Goal: Information Seeking & Learning: Check status

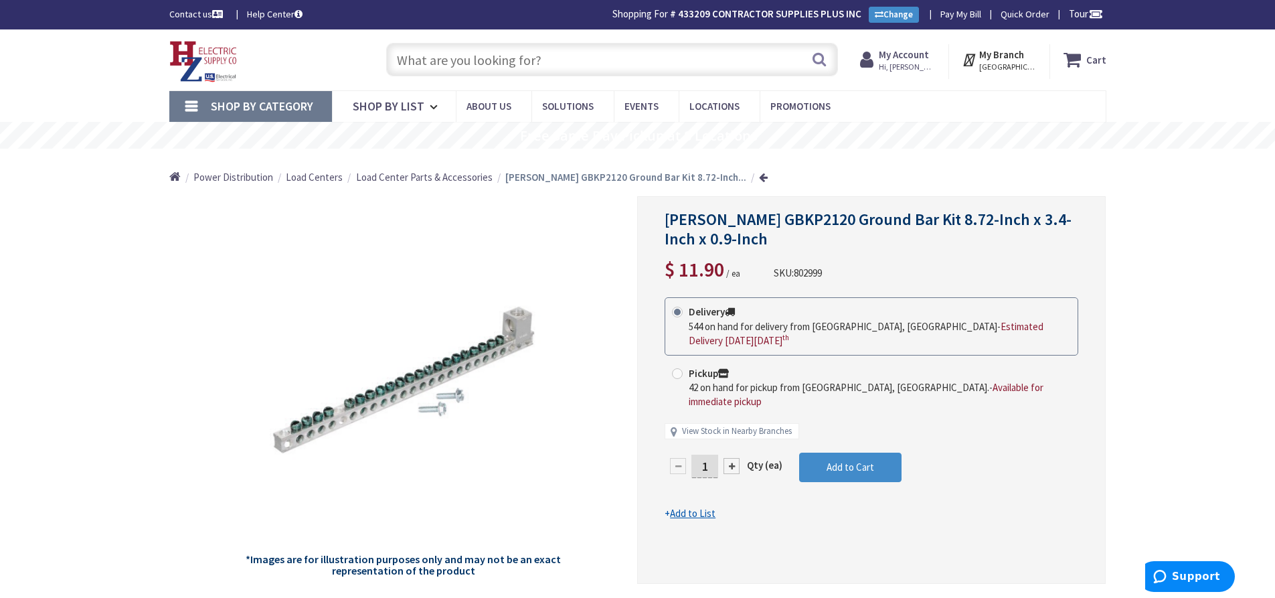
click at [513, 65] on input "text" at bounding box center [612, 59] width 452 height 33
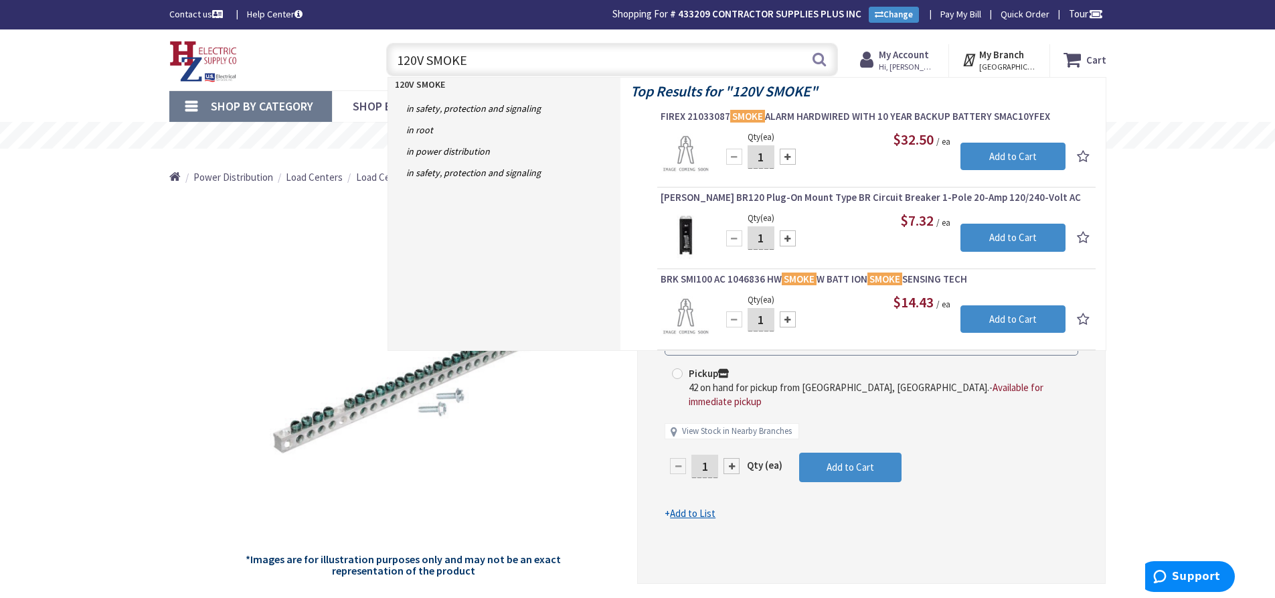
click at [395, 58] on input "120V SMOKE" at bounding box center [612, 59] width 452 height 33
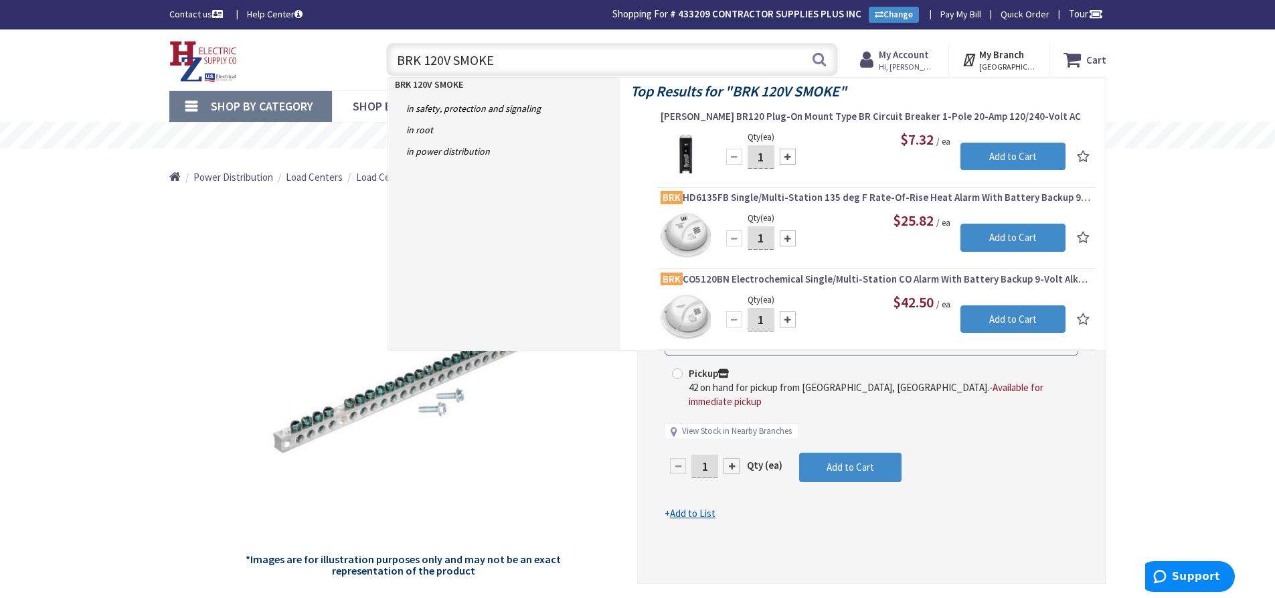
click at [512, 59] on input "BRK 120V SMOKE" at bounding box center [612, 59] width 452 height 33
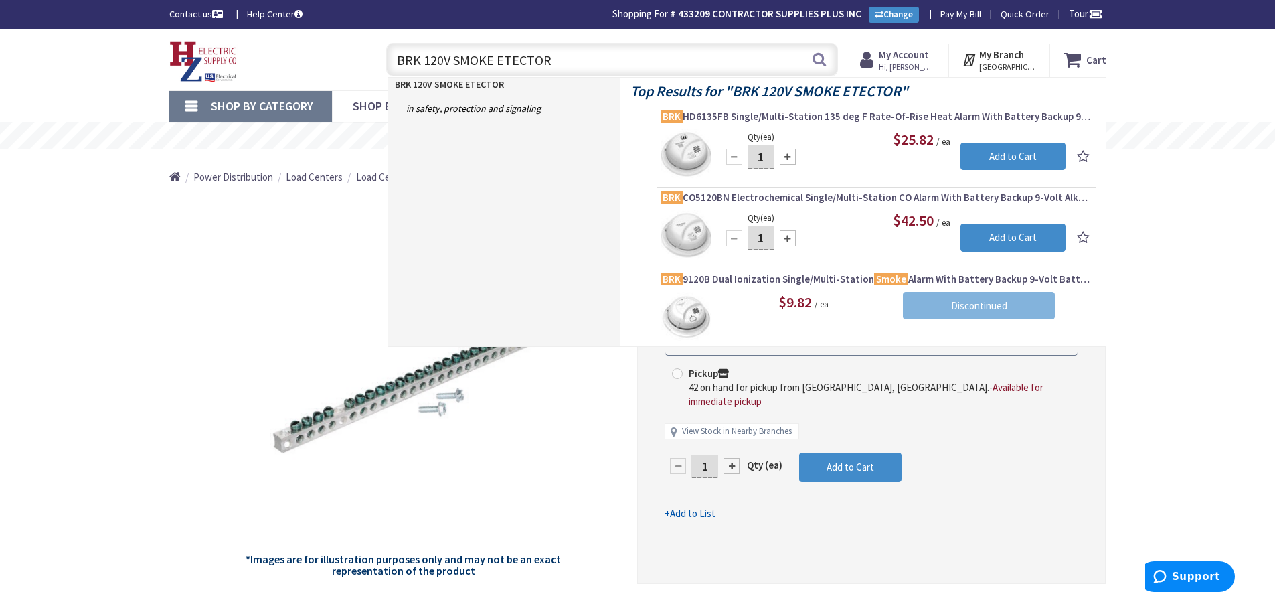
click at [422, 57] on input "BRK 120V SMOKE ETECTOR" at bounding box center [612, 59] width 452 height 33
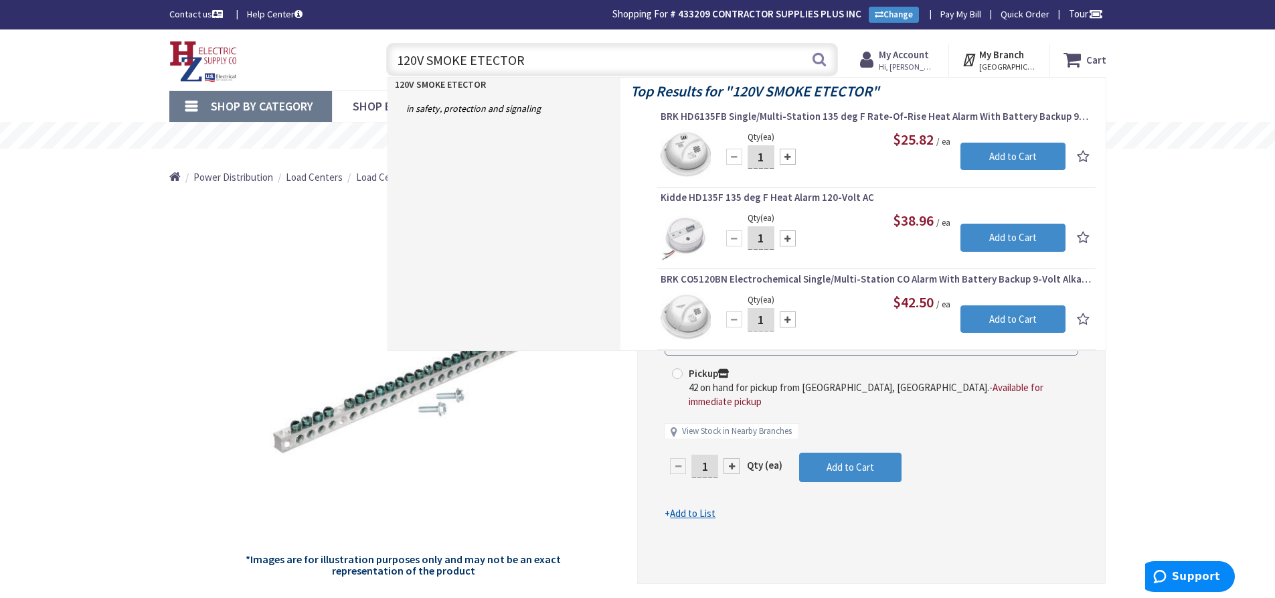
click at [470, 62] on input "120V SMOKE ETECTOR" at bounding box center [612, 59] width 452 height 33
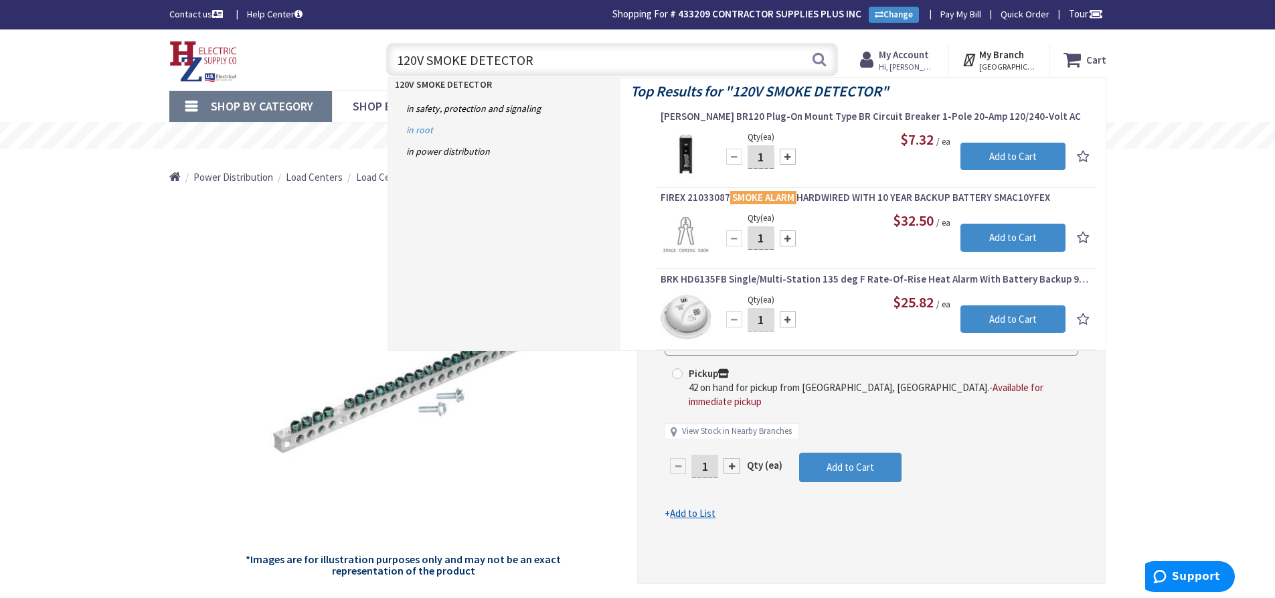
click at [589, 129] on link "in root" at bounding box center [504, 129] width 232 height 21
drag, startPoint x: 551, startPoint y: 62, endPoint x: 372, endPoint y: 76, distance: 179.9
click at [372, 76] on div "120V SMOKE DETECTOR 120V SMOKE DETECTOR Search" at bounding box center [608, 58] width 478 height 43
type input "BR"
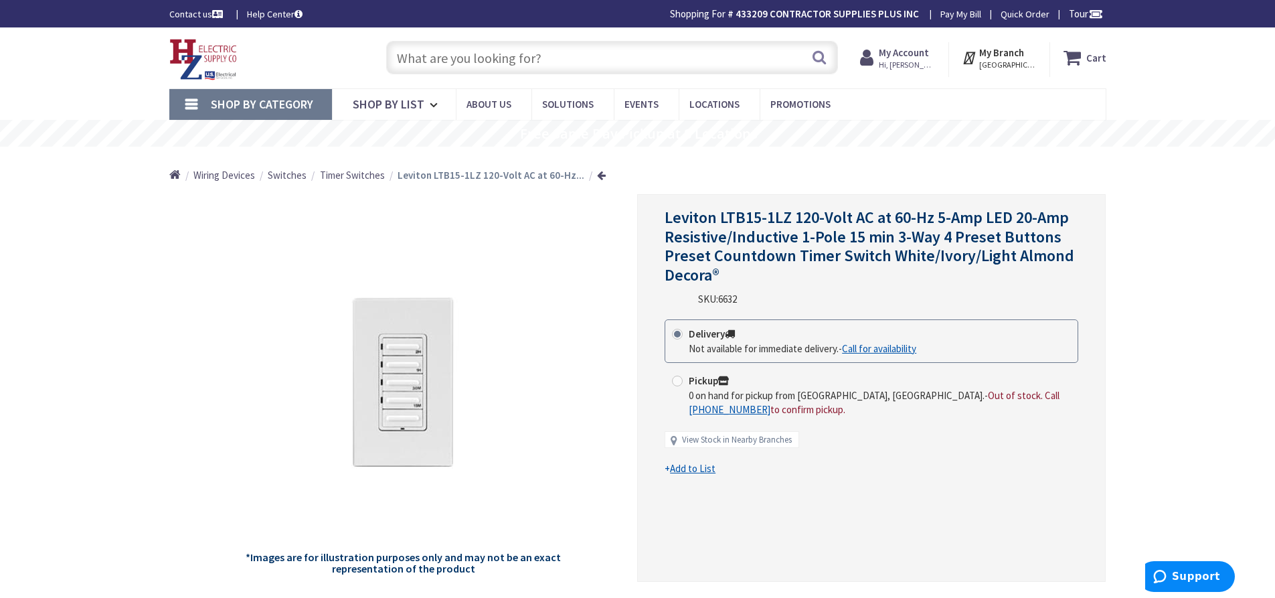
click at [452, 64] on input "text" at bounding box center [612, 57] width 452 height 33
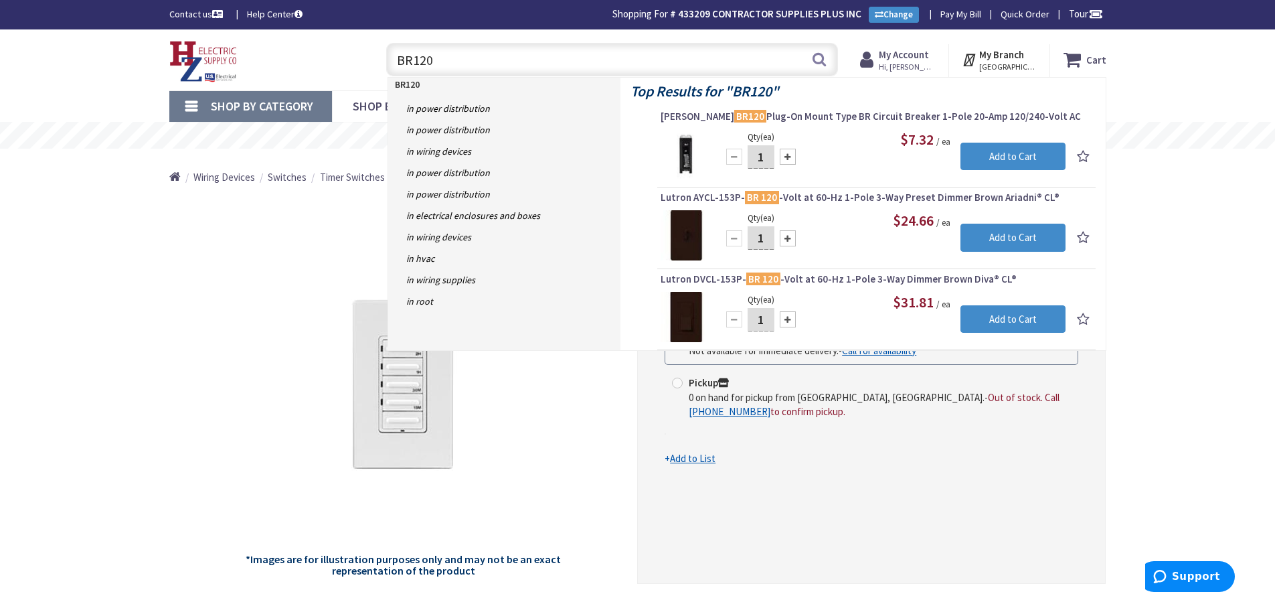
drag, startPoint x: 456, startPoint y: 58, endPoint x: 386, endPoint y: 63, distance: 69.7
click at [386, 63] on input "BR120" at bounding box center [612, 59] width 452 height 33
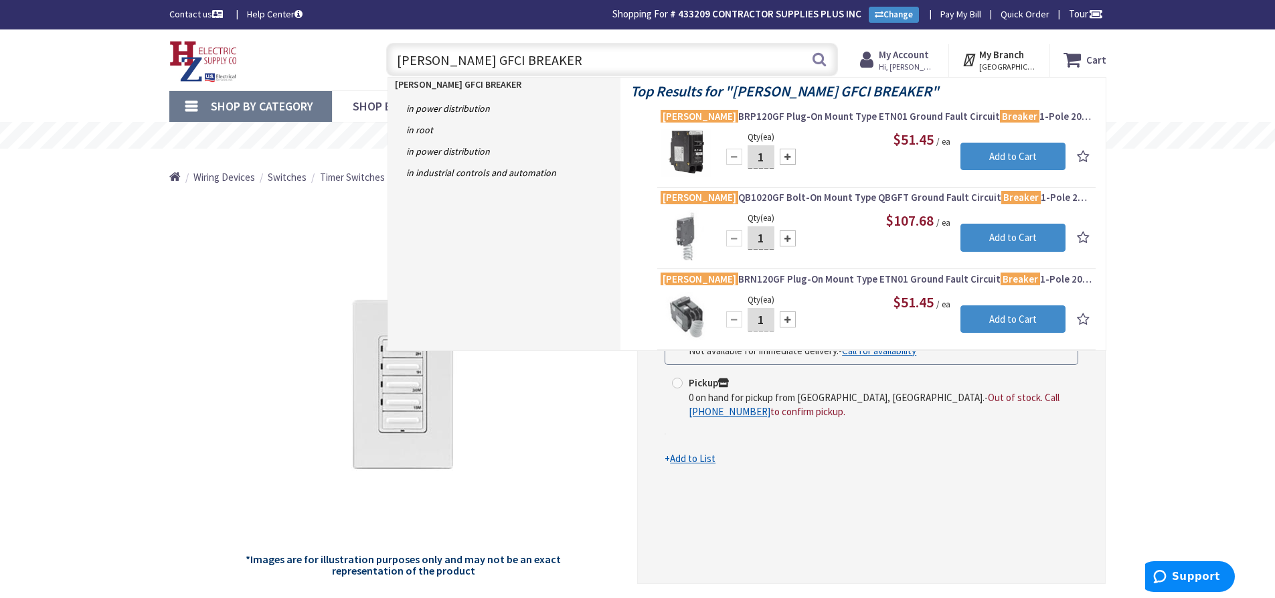
drag, startPoint x: 529, startPoint y: 62, endPoint x: 355, endPoint y: 60, distance: 173.3
click at [374, 58] on div "EATON GFCI BREAKER EATON GFCI BREAKER Search" at bounding box center [608, 58] width 478 height 43
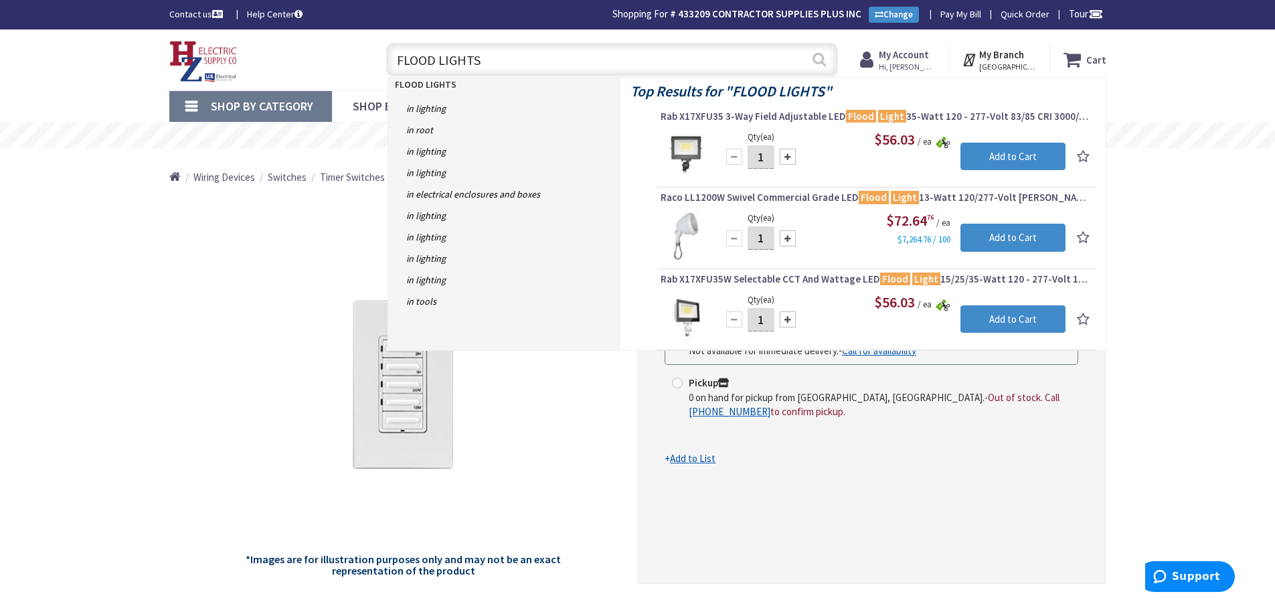
type input "FLOOD LIGHTS"
click at [816, 61] on button "Search" at bounding box center [818, 59] width 17 height 30
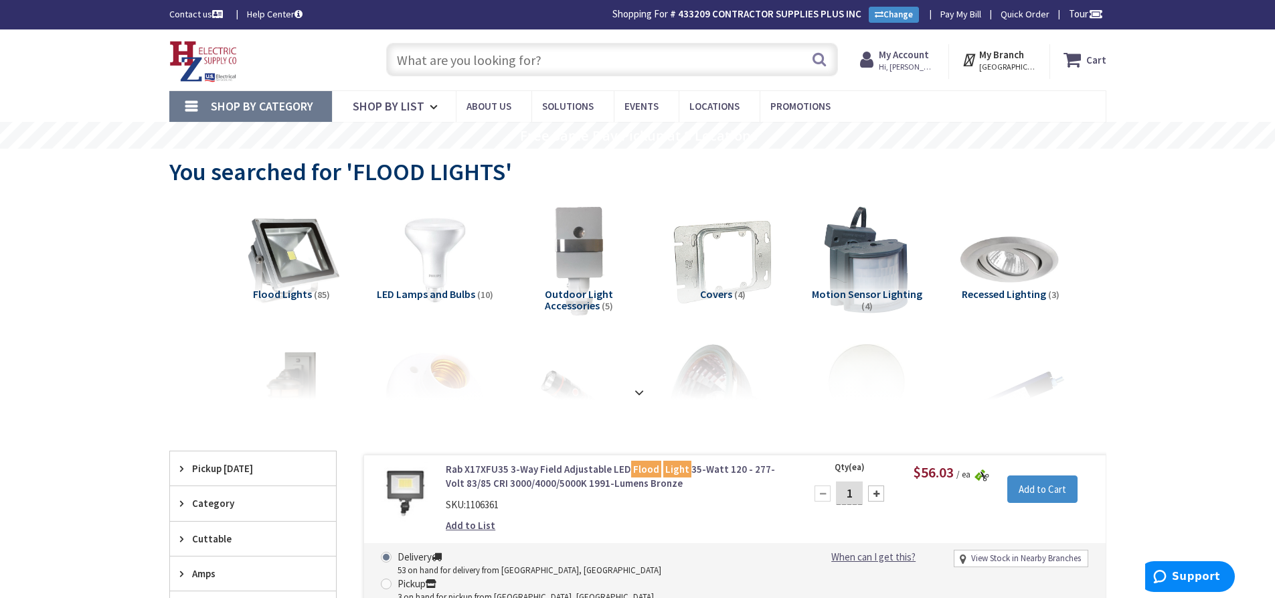
click at [445, 54] on input "text" at bounding box center [612, 59] width 452 height 33
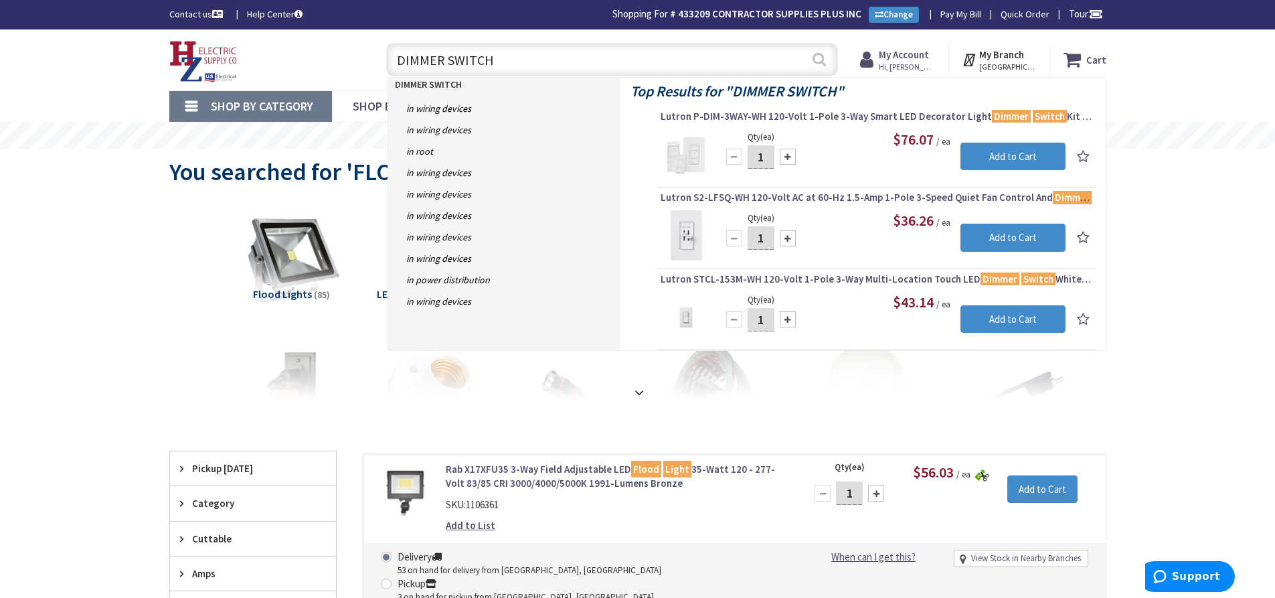
type input "DIMMER SWITCH"
click at [817, 64] on button "Search" at bounding box center [818, 59] width 17 height 30
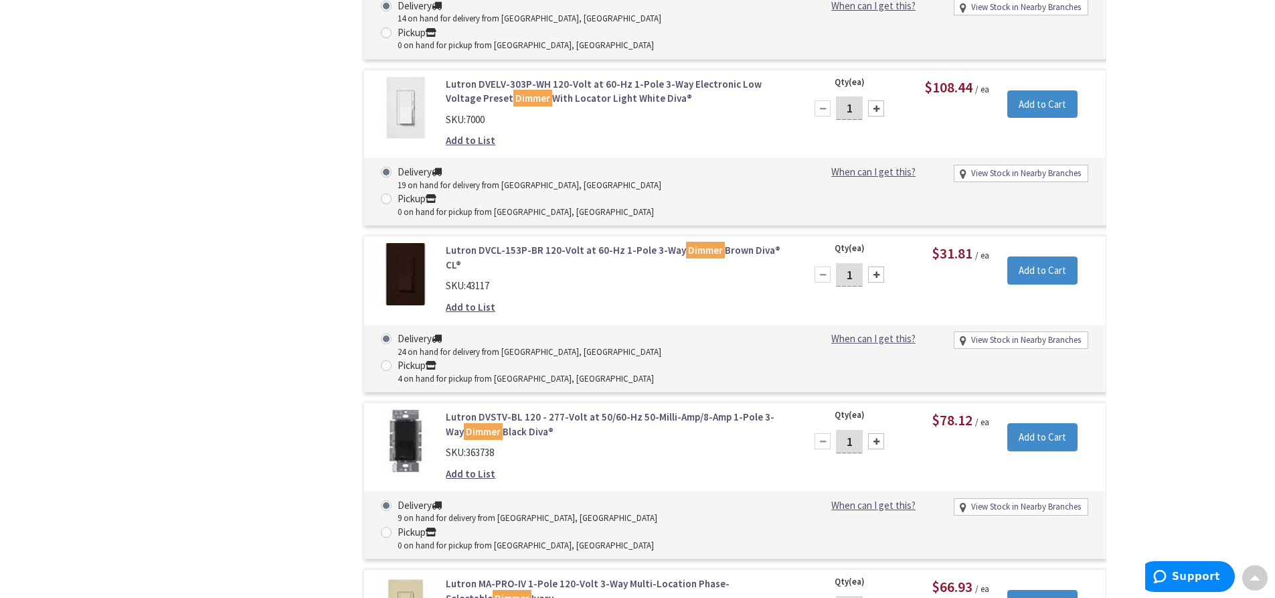
scroll to position [7496, 0]
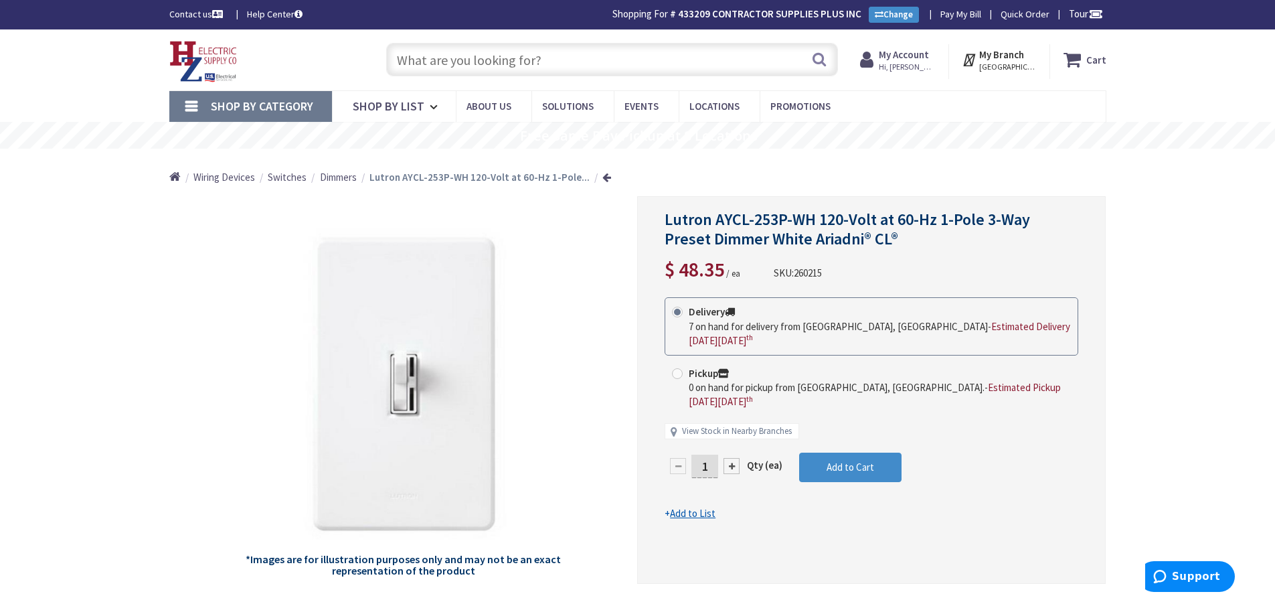
click at [421, 64] on input "text" at bounding box center [612, 59] width 452 height 33
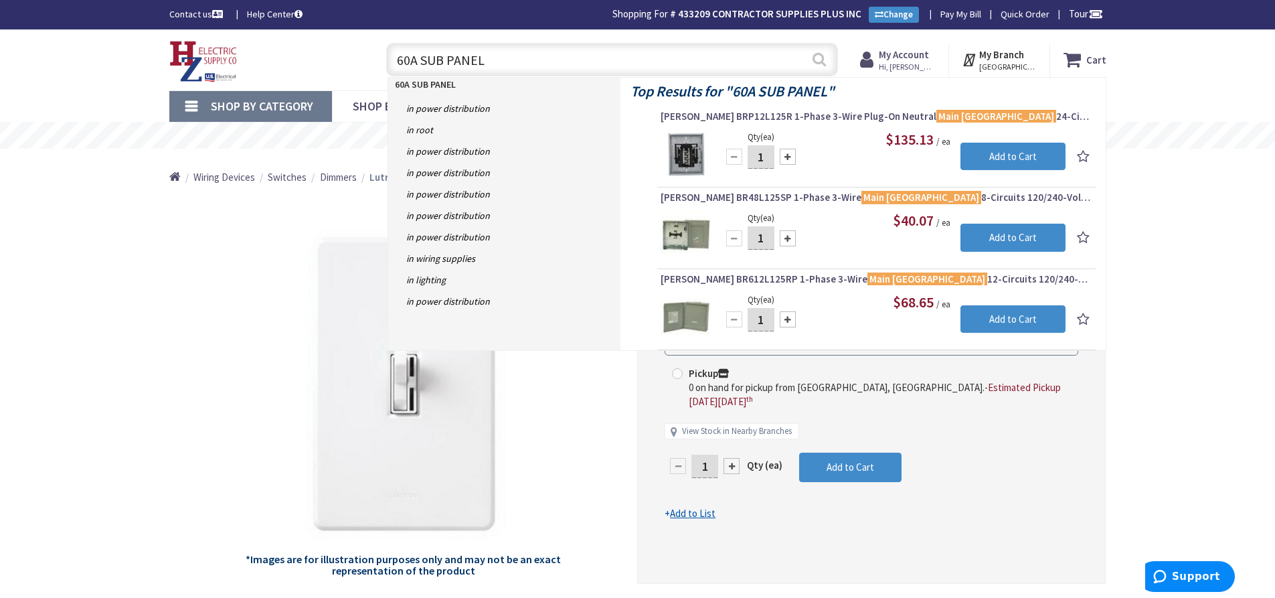
type input "60A SUB PANEL"
click at [820, 55] on button "Search" at bounding box center [818, 59] width 17 height 30
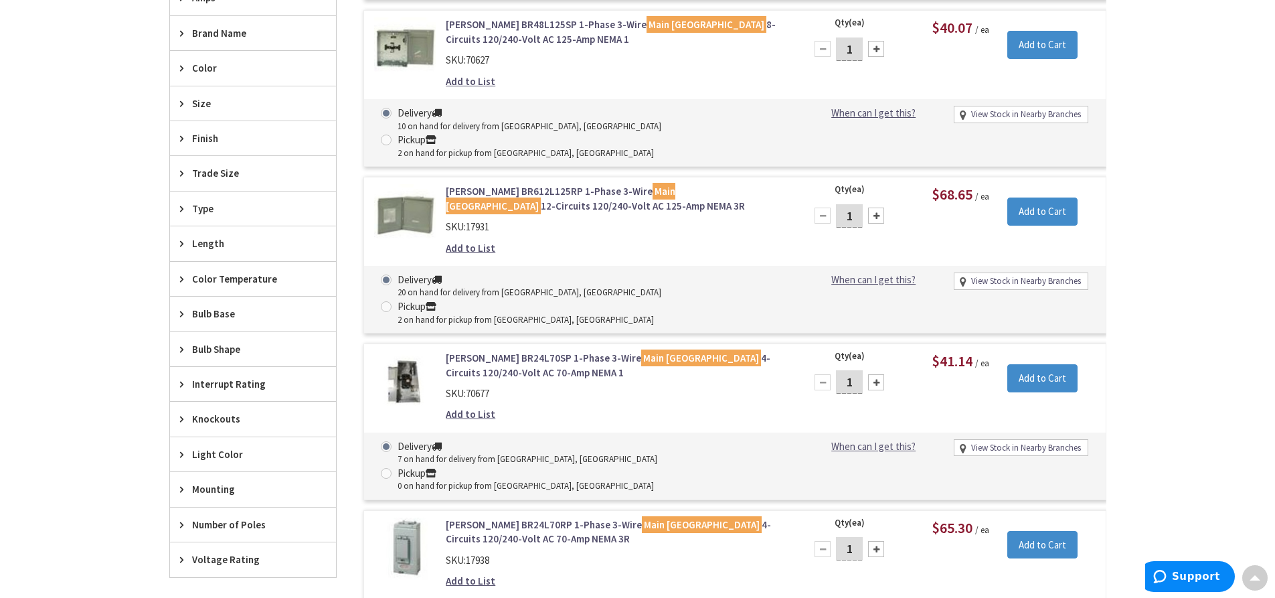
scroll to position [537, 0]
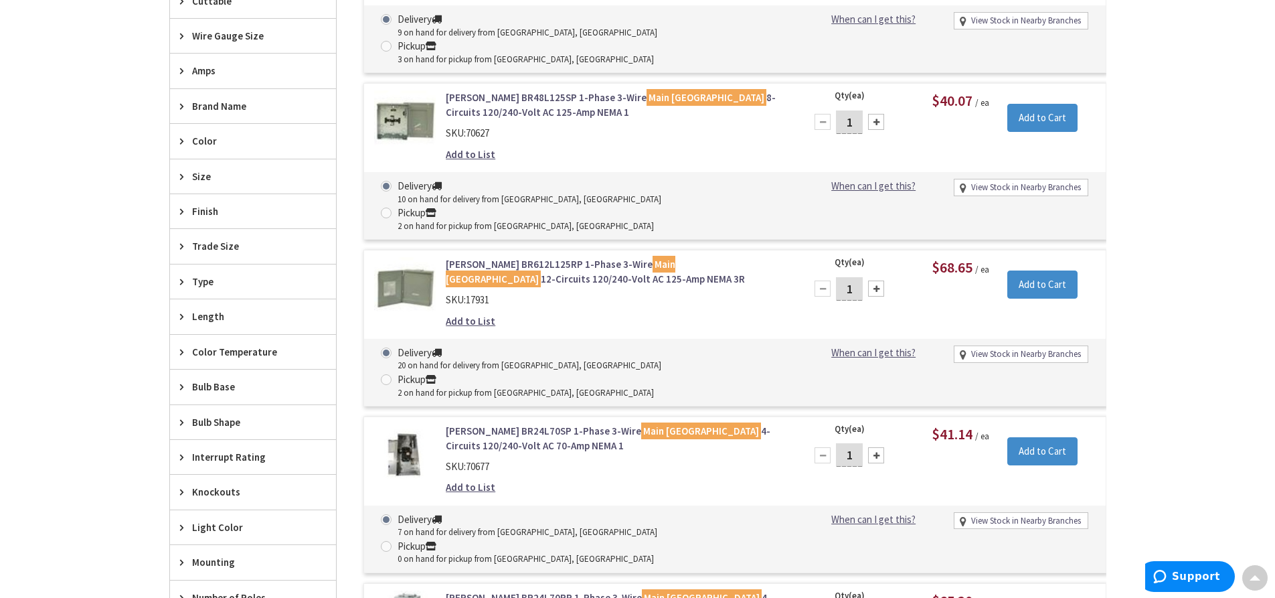
click at [189, 68] on icon at bounding box center [185, 71] width 10 height 10
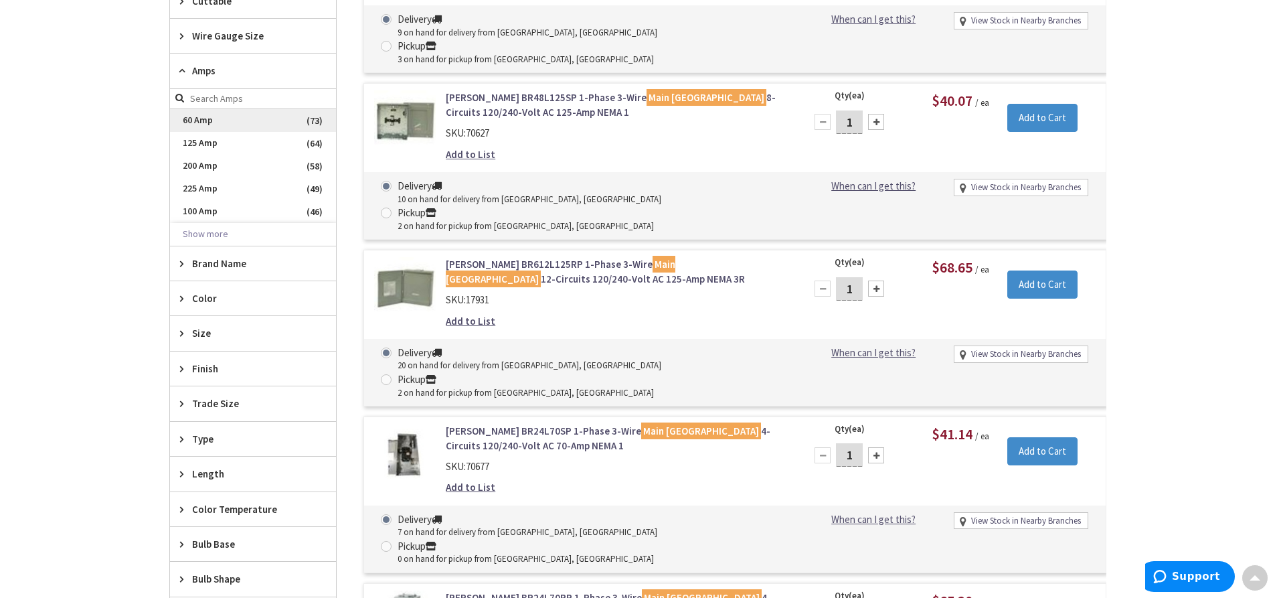
click at [203, 128] on span "60 Amp" at bounding box center [253, 120] width 166 height 23
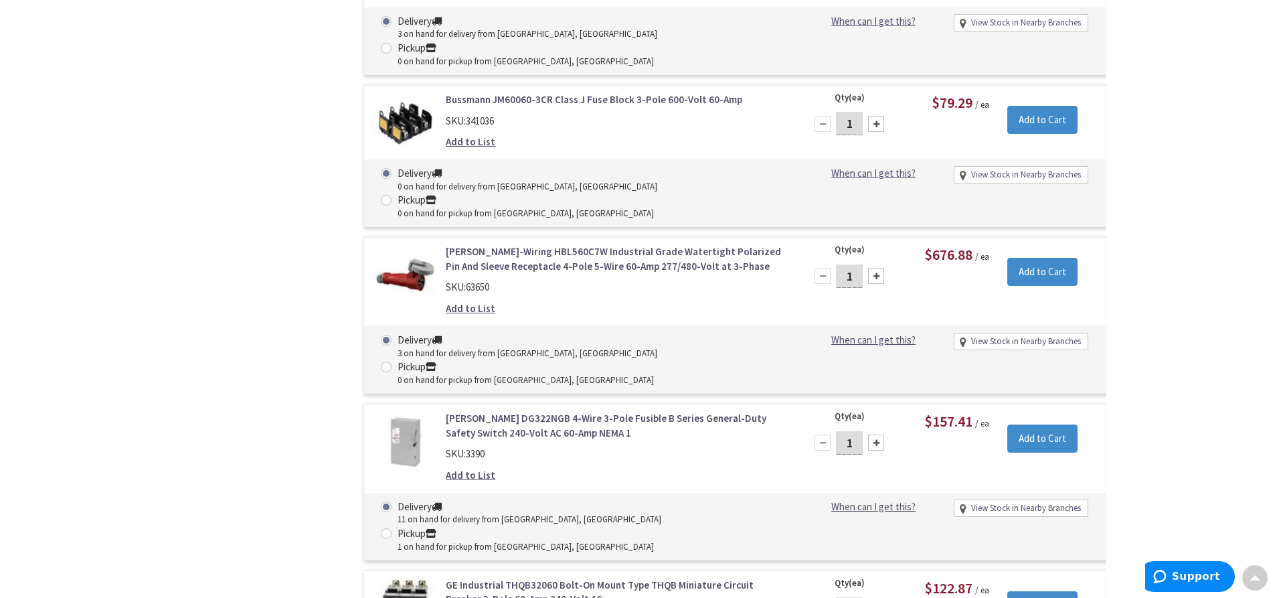
scroll to position [4229, 0]
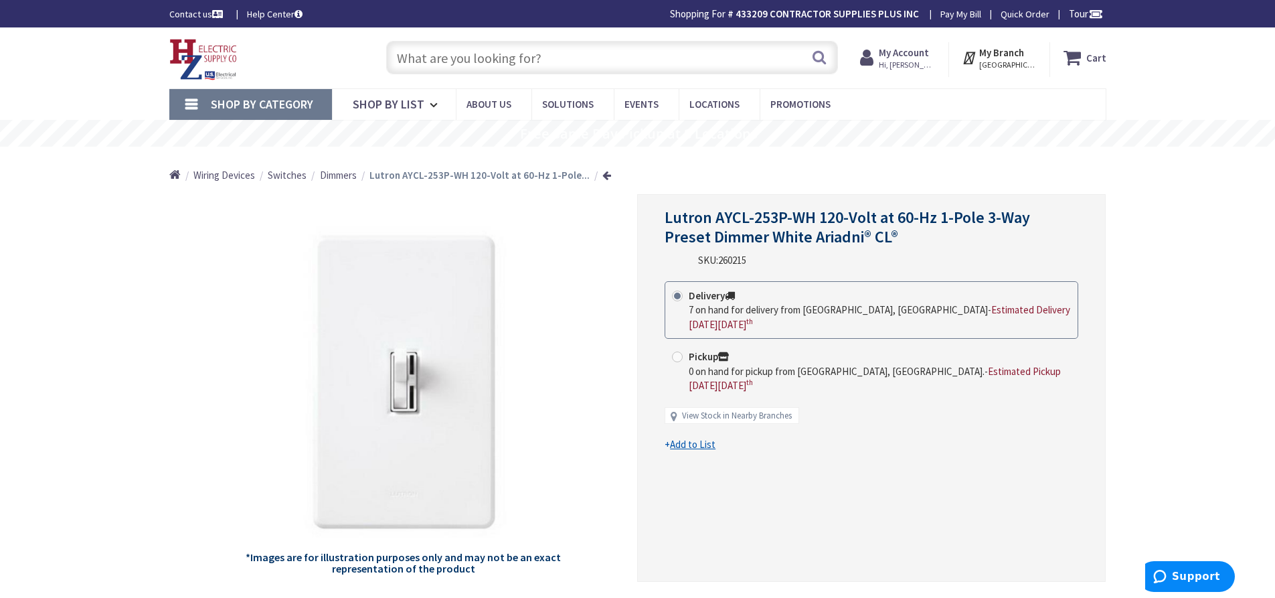
click at [451, 55] on input "text" at bounding box center [612, 57] width 452 height 33
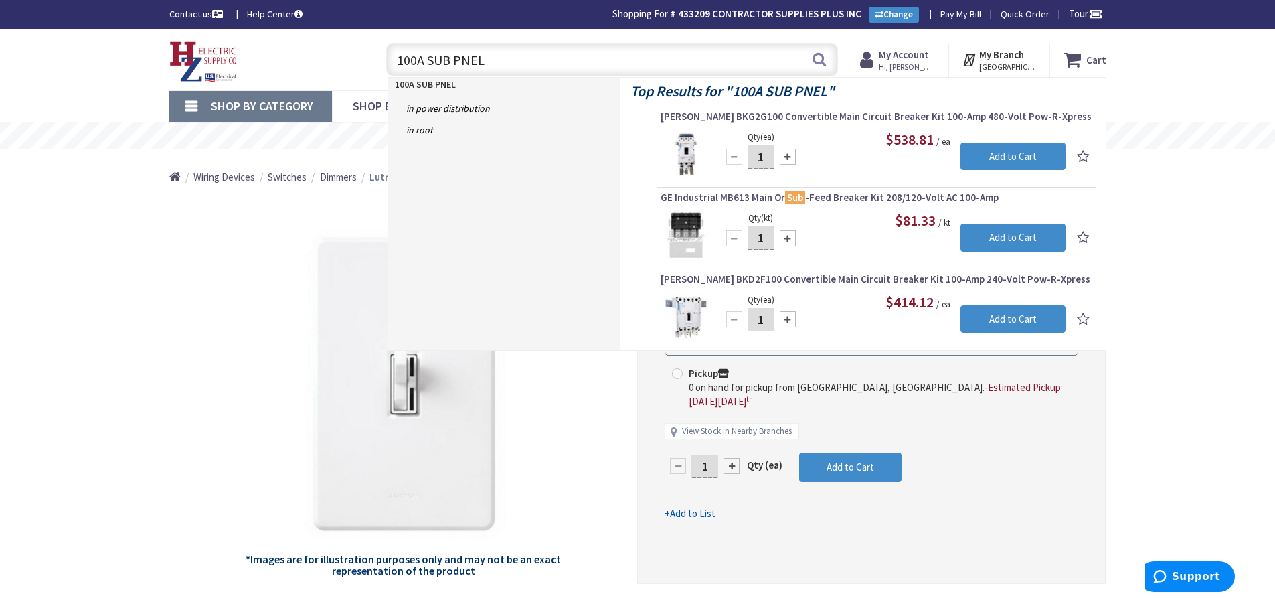
click at [461, 56] on input "100A SUB PNEL" at bounding box center [612, 59] width 452 height 33
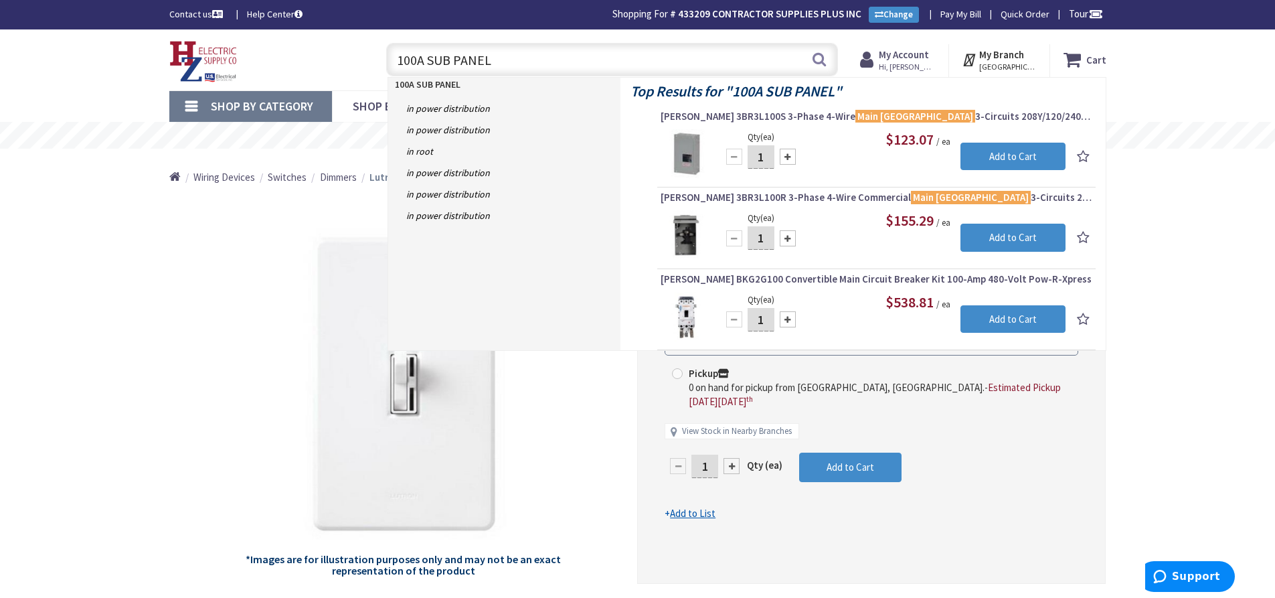
drag, startPoint x: 450, startPoint y: 60, endPoint x: 429, endPoint y: 60, distance: 20.8
click at [429, 60] on input "100A SUB PANEL" at bounding box center [612, 59] width 452 height 33
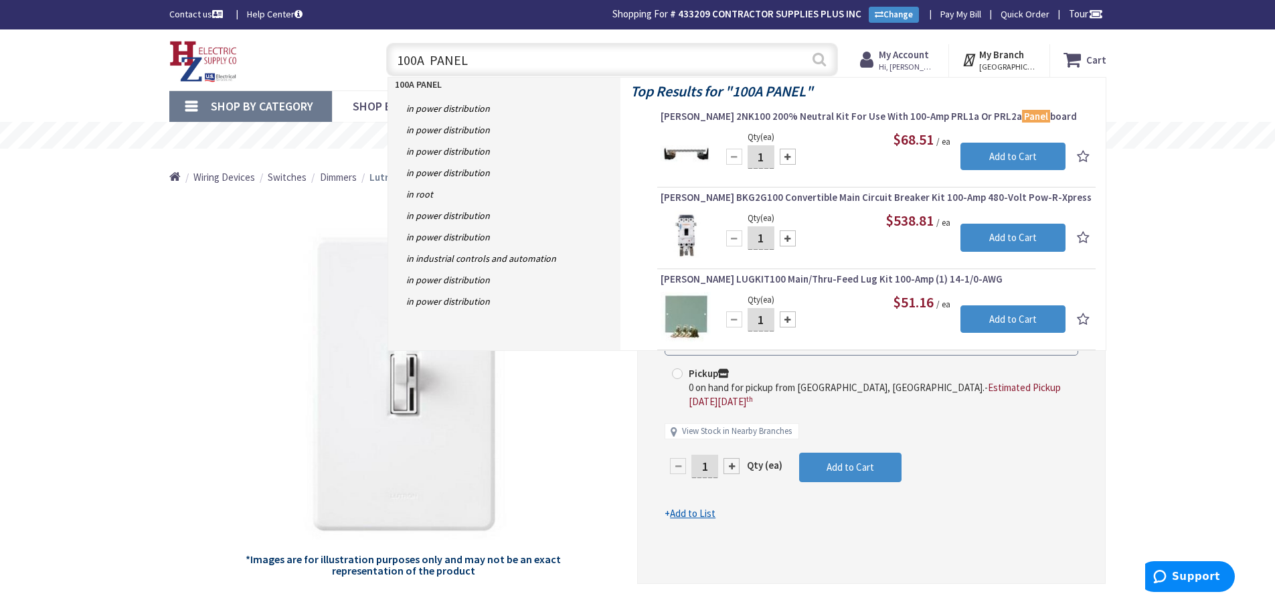
type input "100A PANEL"
click at [817, 62] on button "Search" at bounding box center [818, 59] width 17 height 30
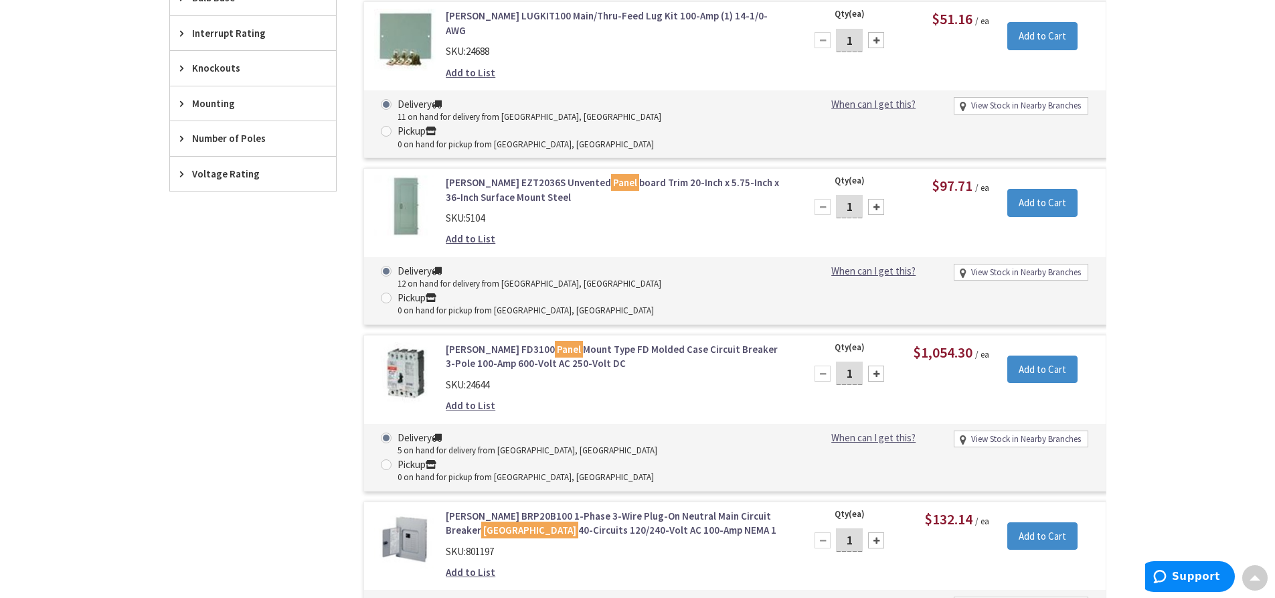
scroll to position [872, 0]
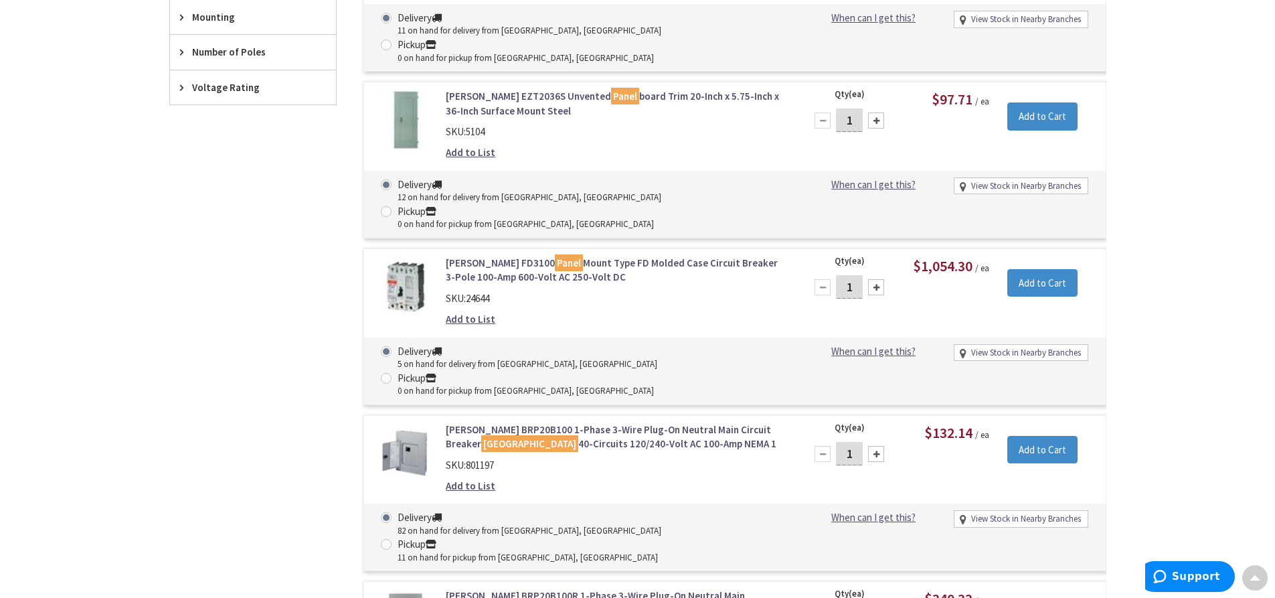
click at [266, 300] on div "Filters 142 items Pickup Today Springfield, MA (0 mi) (22) Northampton, MA (14.…" at bounding box center [252, 411] width 167 height 1665
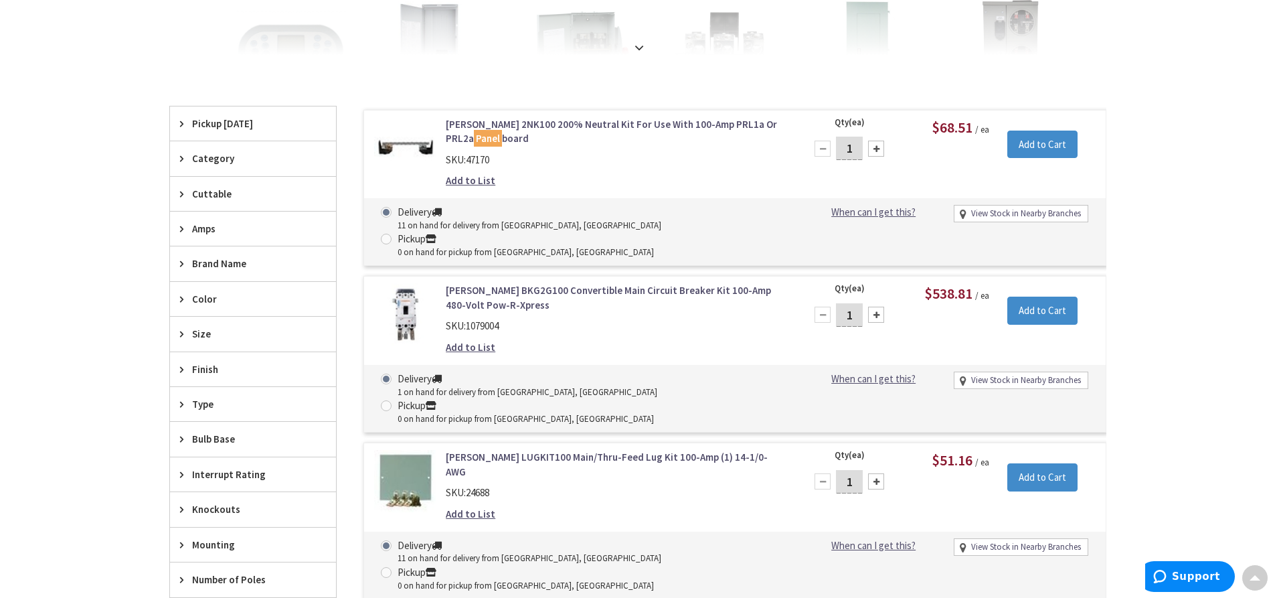
scroll to position [337, 0]
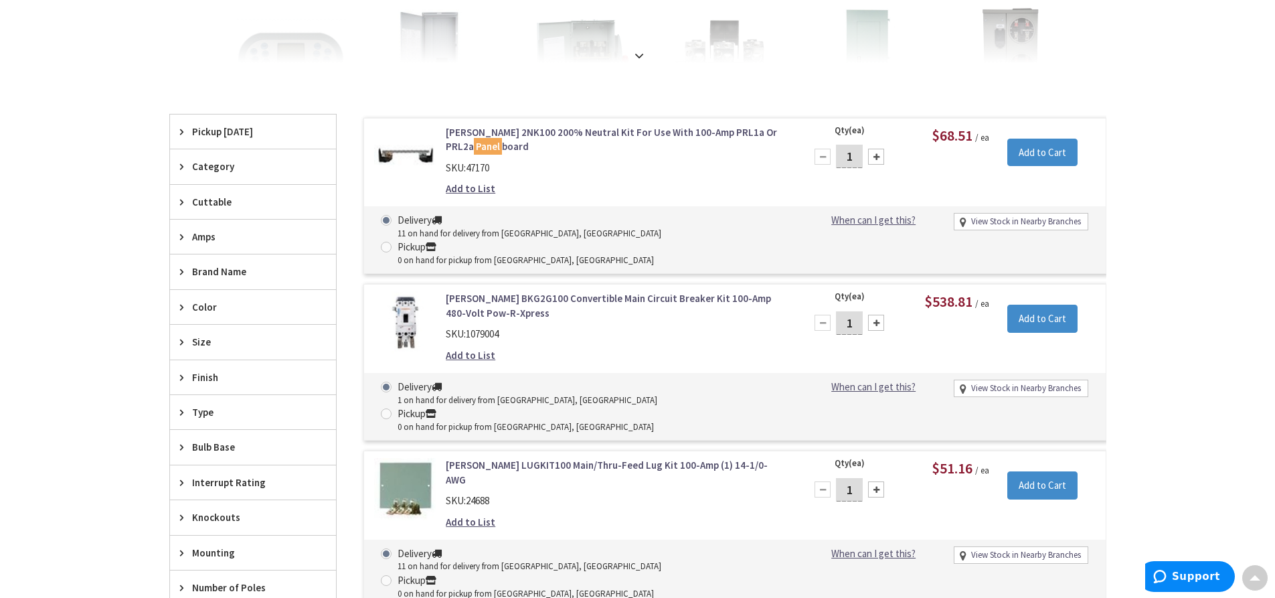
click at [237, 237] on span "Amps" at bounding box center [246, 237] width 109 height 14
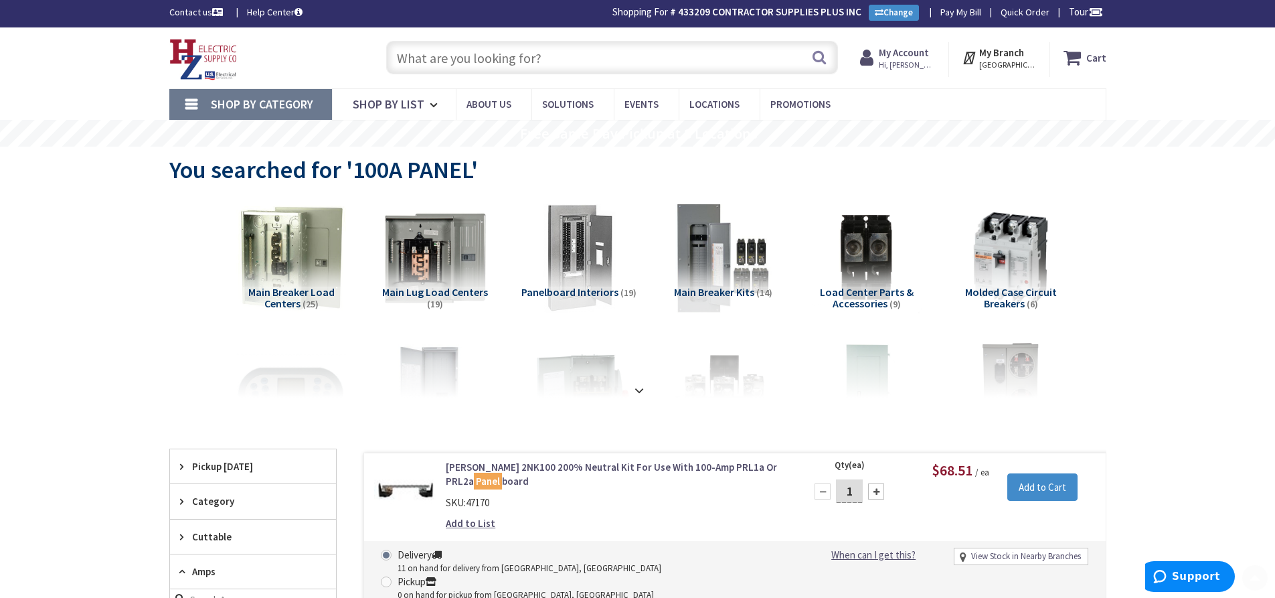
scroll to position [0, 0]
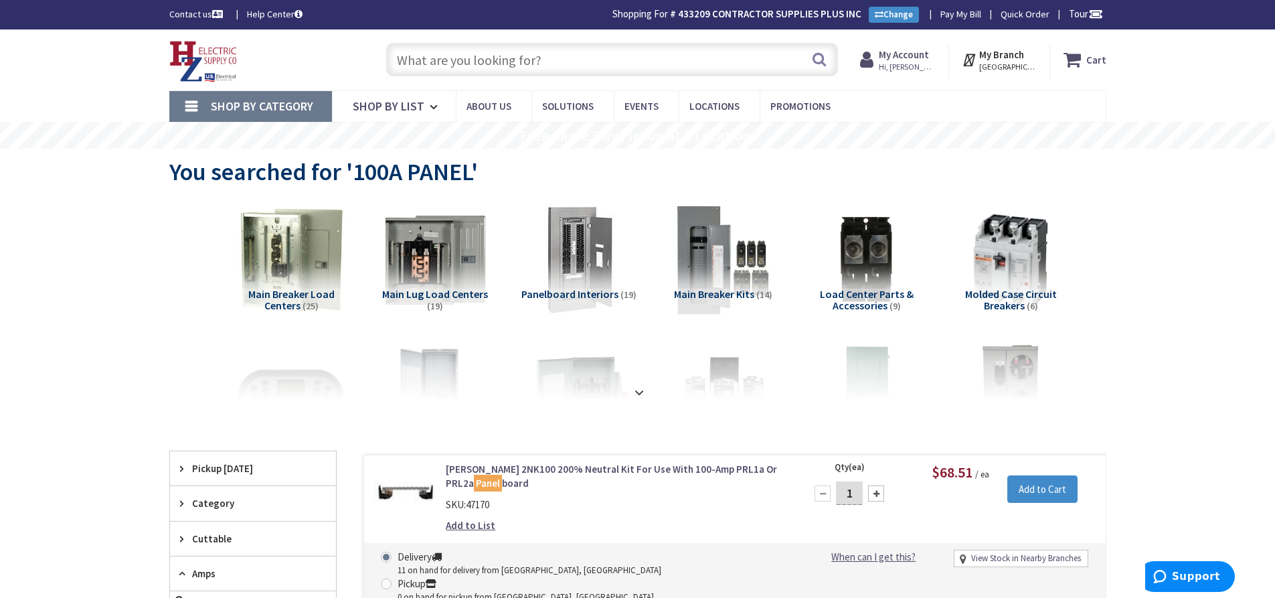
click at [418, 67] on input "text" at bounding box center [612, 59] width 452 height 33
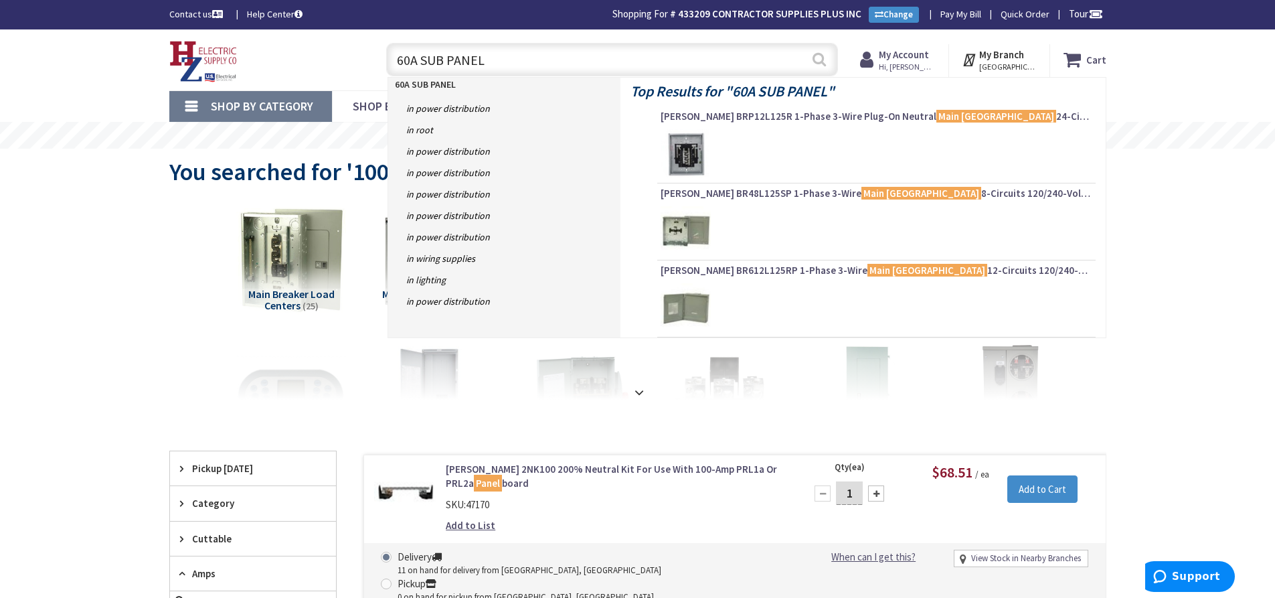
type input "60A SUB PANEL"
click at [826, 58] on button "Search" at bounding box center [818, 59] width 17 height 30
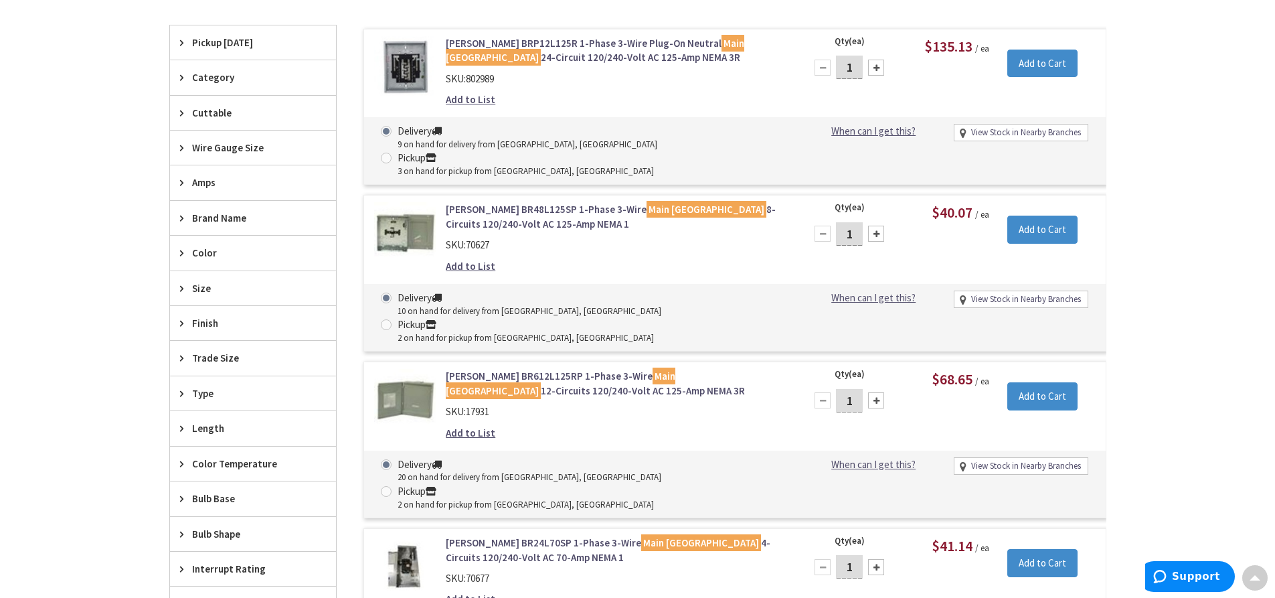
scroll to position [401, 0]
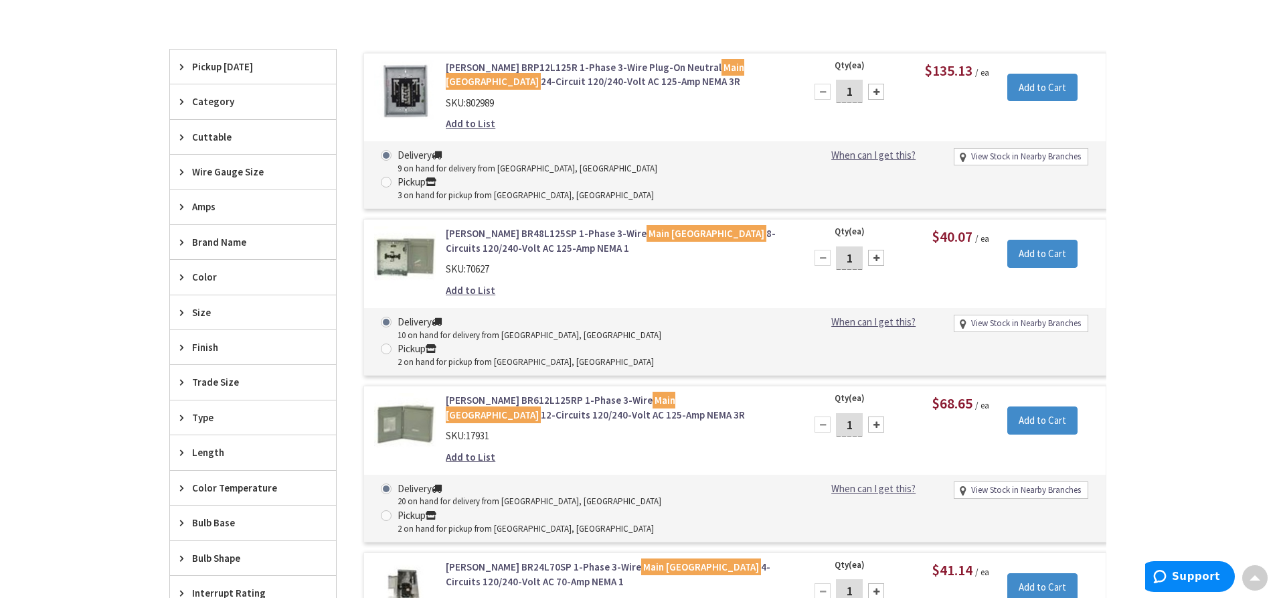
click at [231, 199] on div "Amps" at bounding box center [253, 206] width 166 height 34
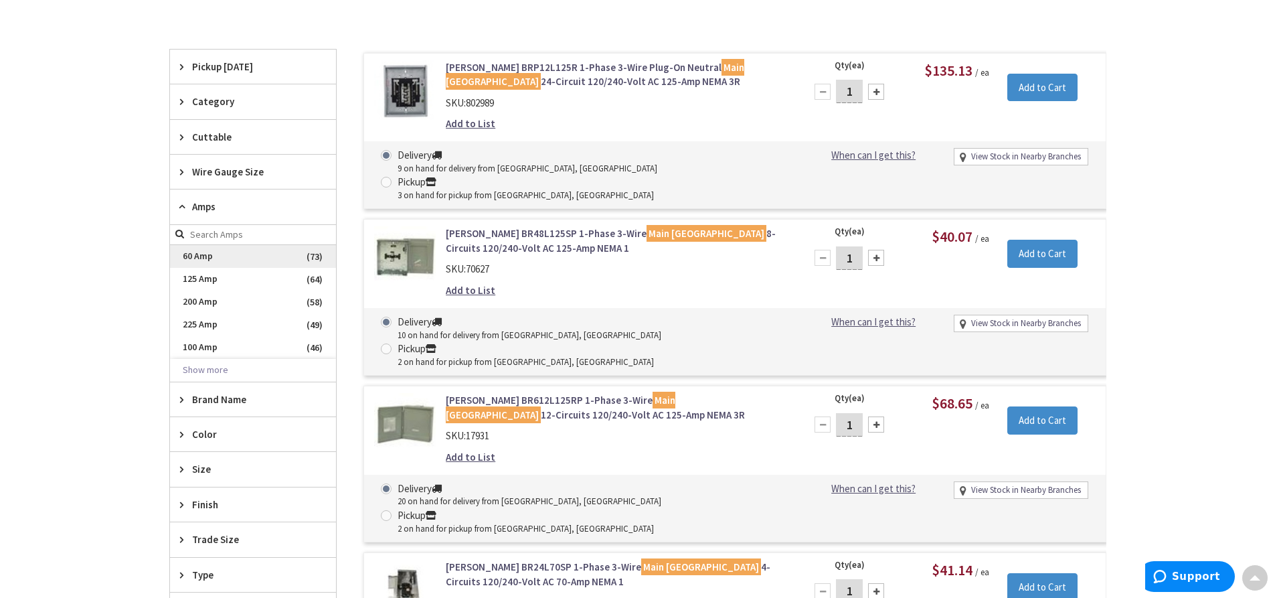
click at [218, 258] on span "60 Amp" at bounding box center [253, 256] width 166 height 23
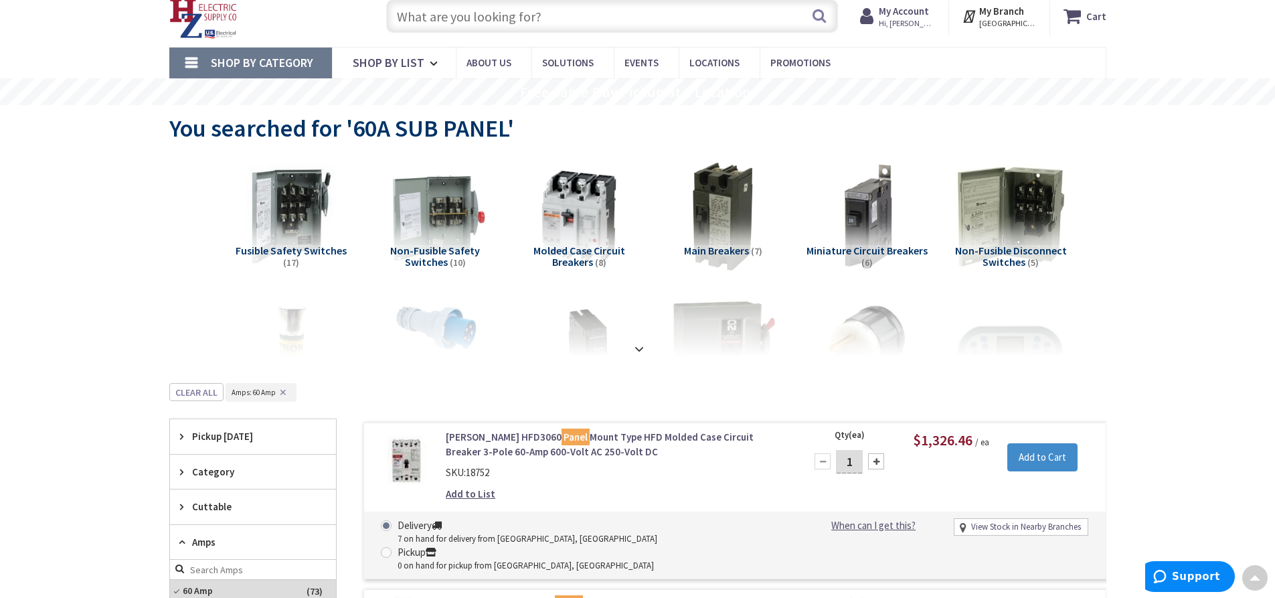
scroll to position [0, 0]
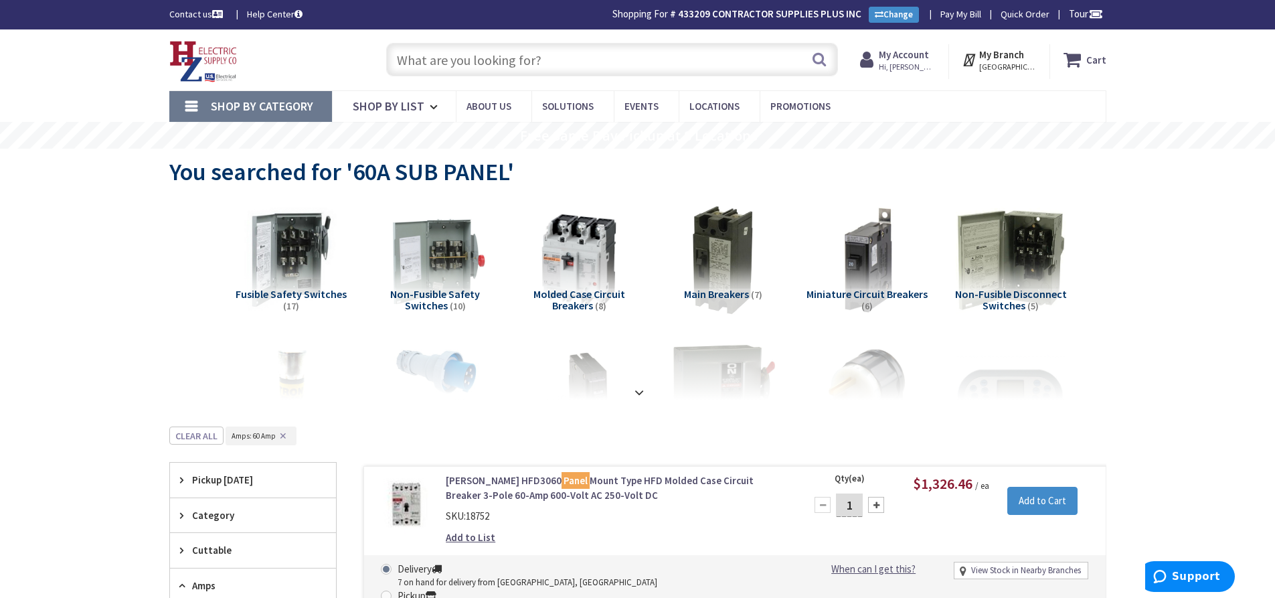
click at [418, 54] on input "text" at bounding box center [612, 59] width 452 height 33
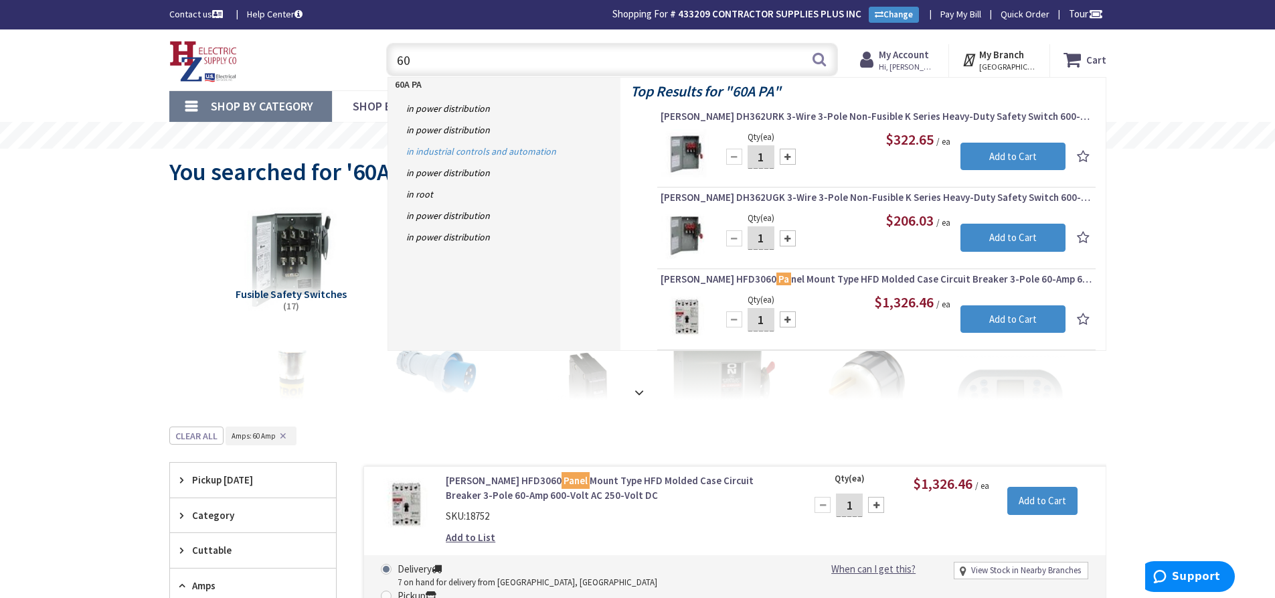
type input "6"
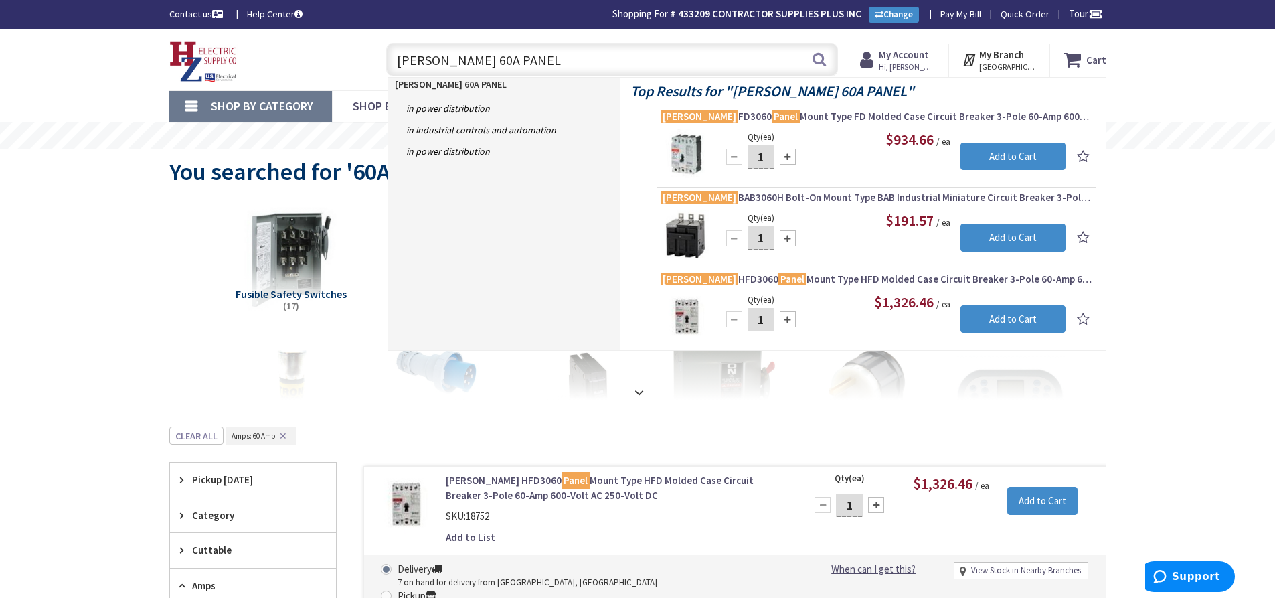
drag, startPoint x: 511, startPoint y: 60, endPoint x: 462, endPoint y: 64, distance: 48.4
click at [462, 64] on input "EATON 60A PANEL" at bounding box center [612, 59] width 452 height 33
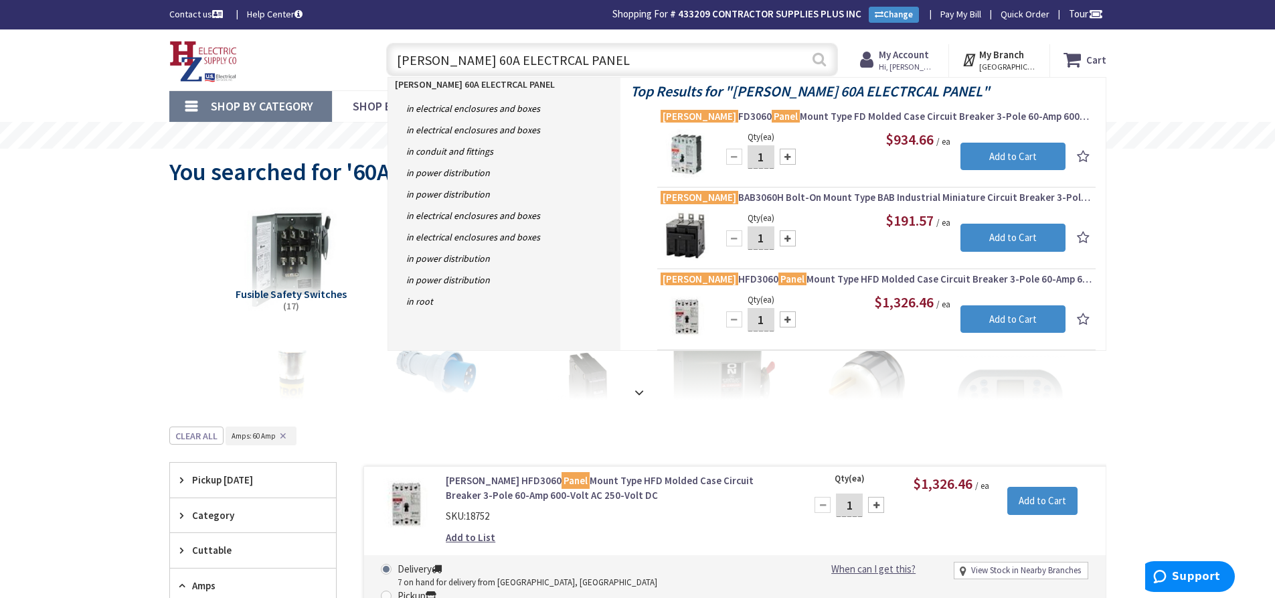
type input "EATON 60A ELECTRCAL PANEL"
click at [818, 54] on button "Search" at bounding box center [818, 59] width 17 height 30
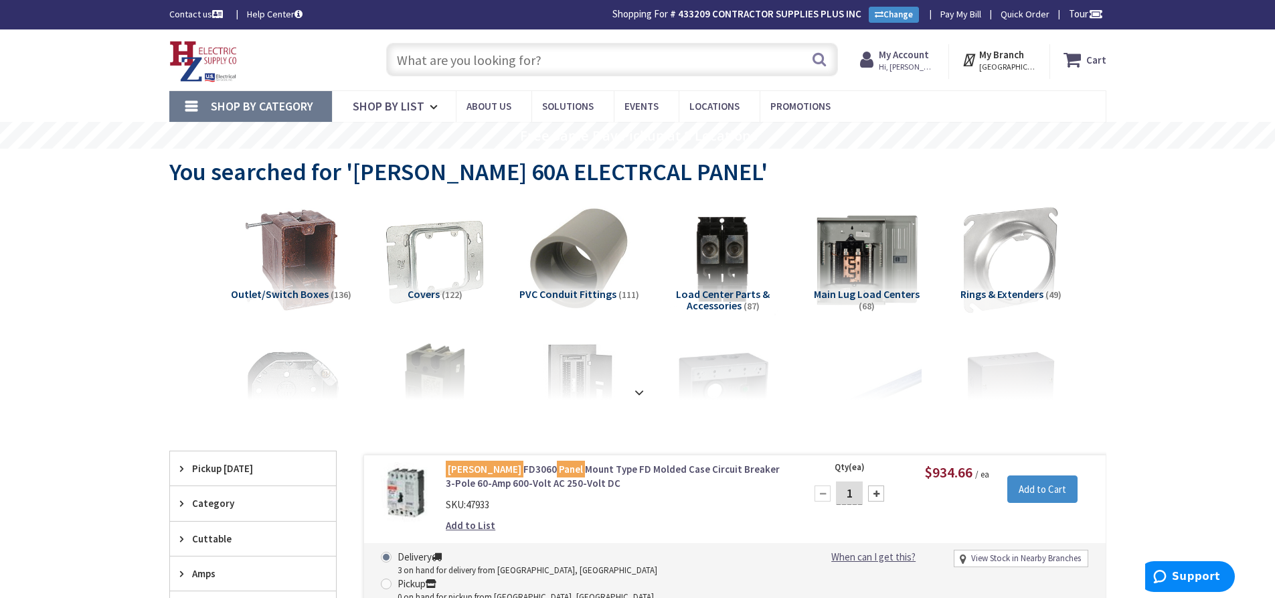
click at [423, 65] on input "text" at bounding box center [612, 59] width 452 height 33
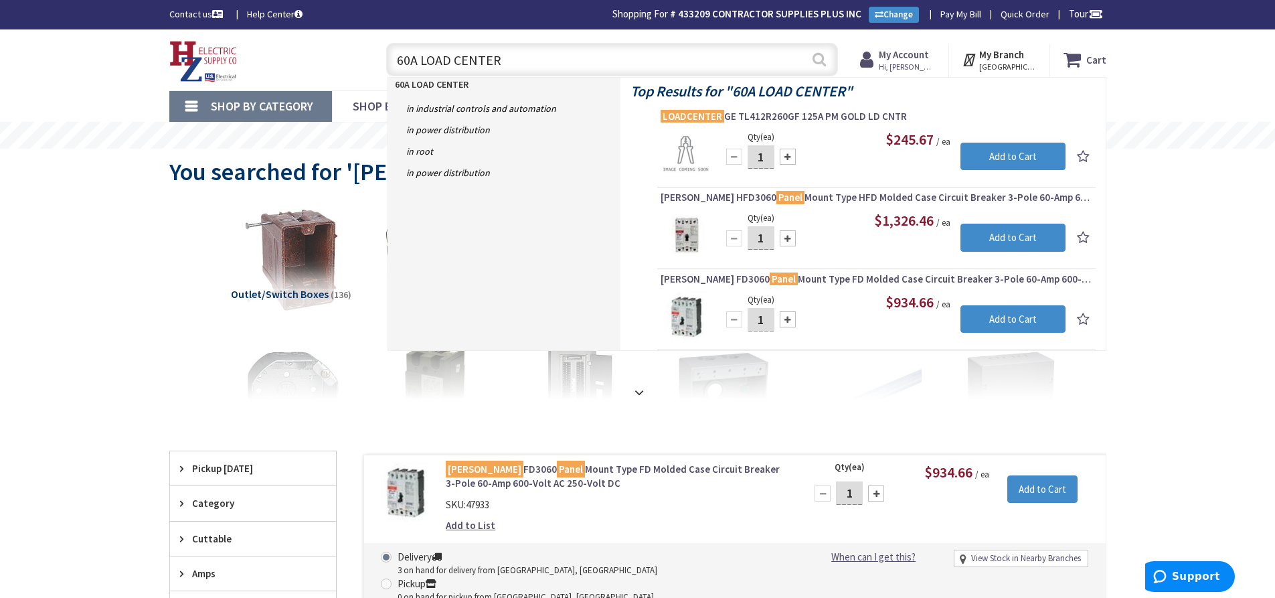
type input "60A LOAD CENTER"
click at [818, 58] on button "Search" at bounding box center [818, 59] width 17 height 30
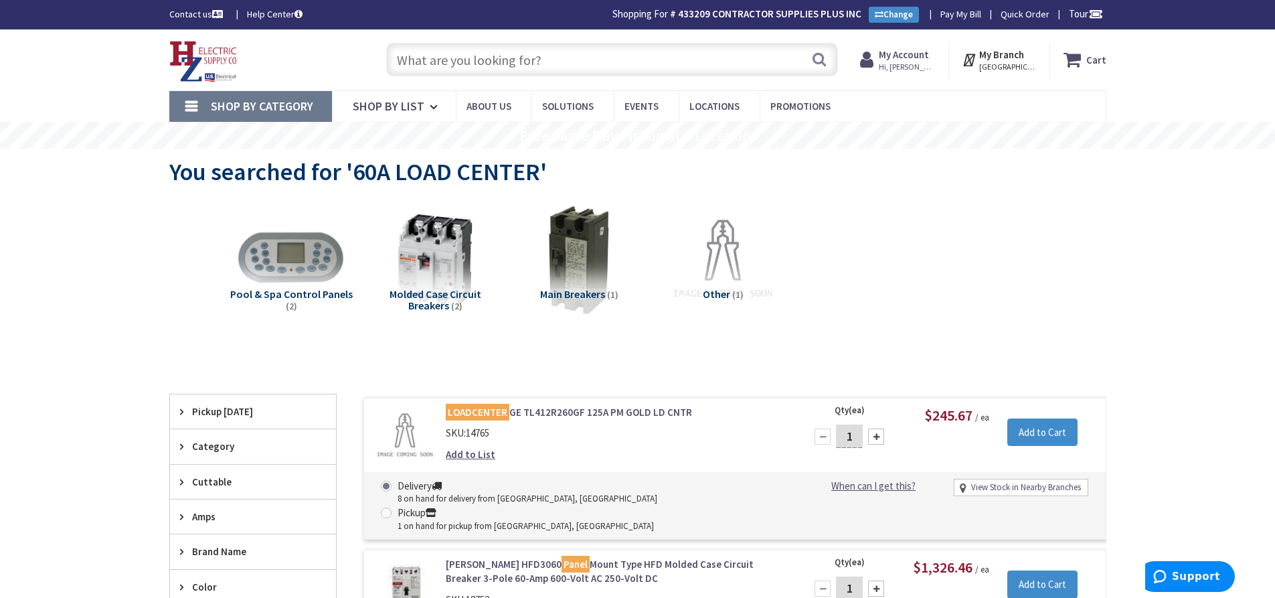
click at [422, 56] on input "text" at bounding box center [612, 59] width 452 height 33
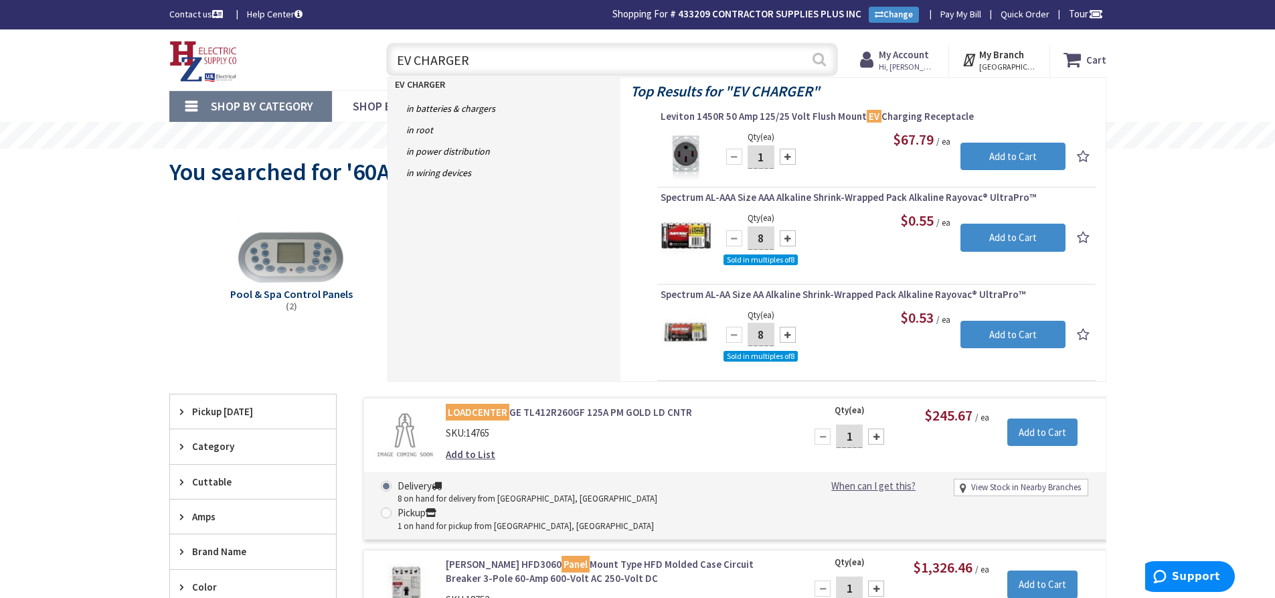
type input "EV CHARGER"
click at [822, 64] on button "Search" at bounding box center [818, 59] width 17 height 30
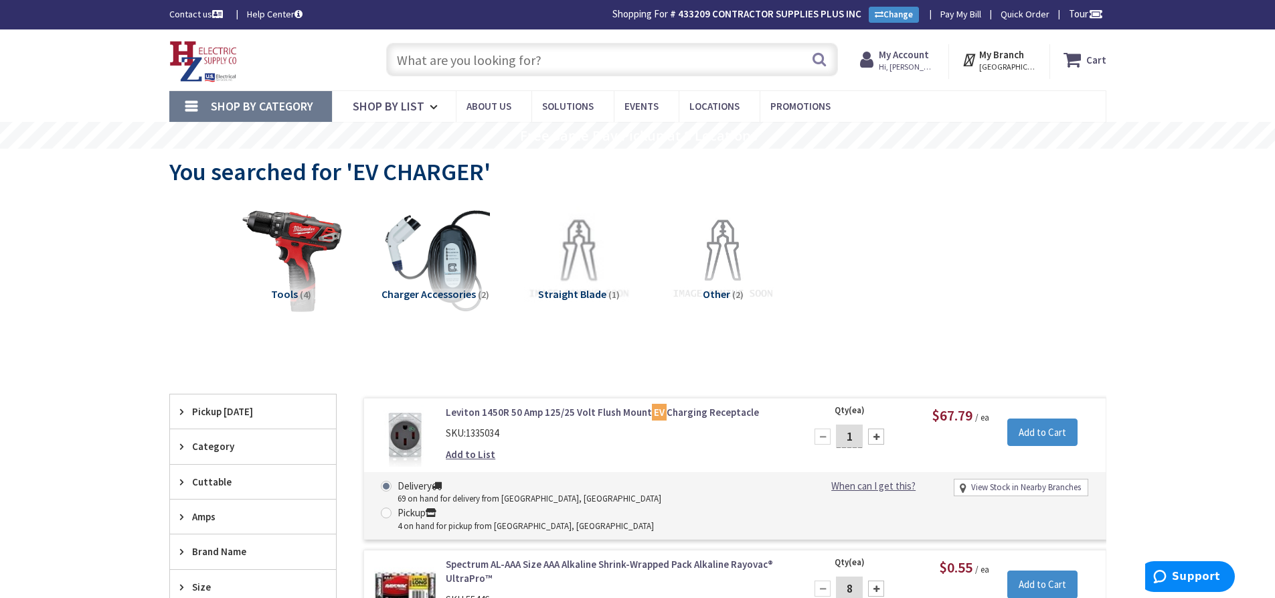
click at [484, 56] on input "text" at bounding box center [612, 59] width 452 height 33
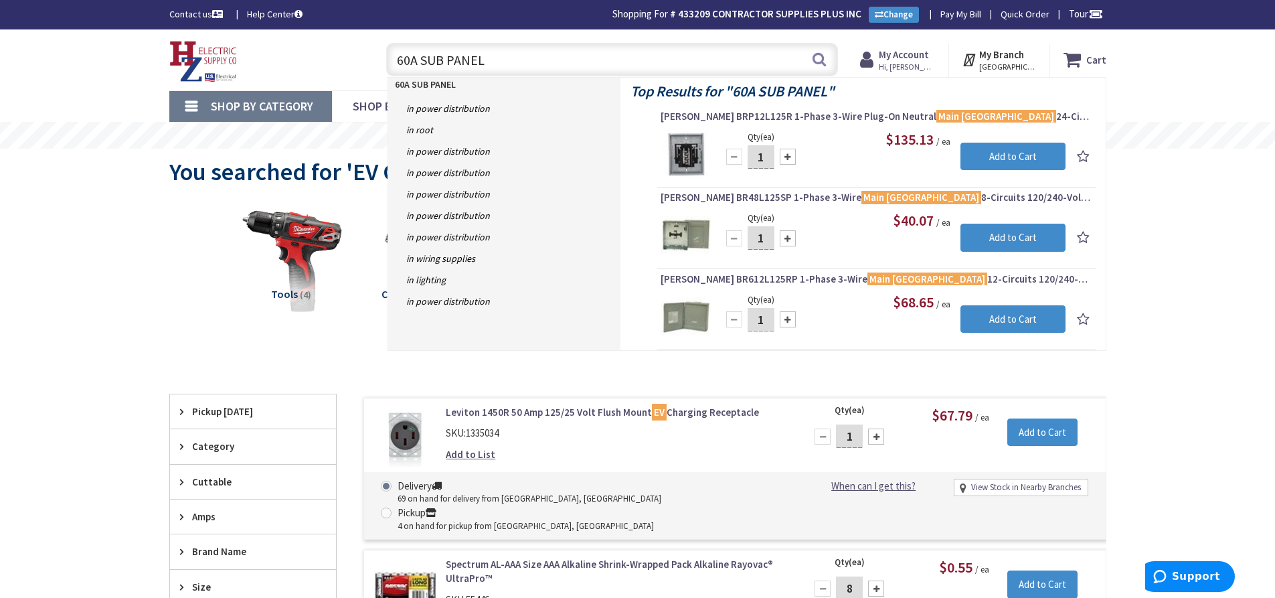
type input "60A SUB PANEL"
click at [822, 64] on button "Search" at bounding box center [818, 59] width 17 height 30
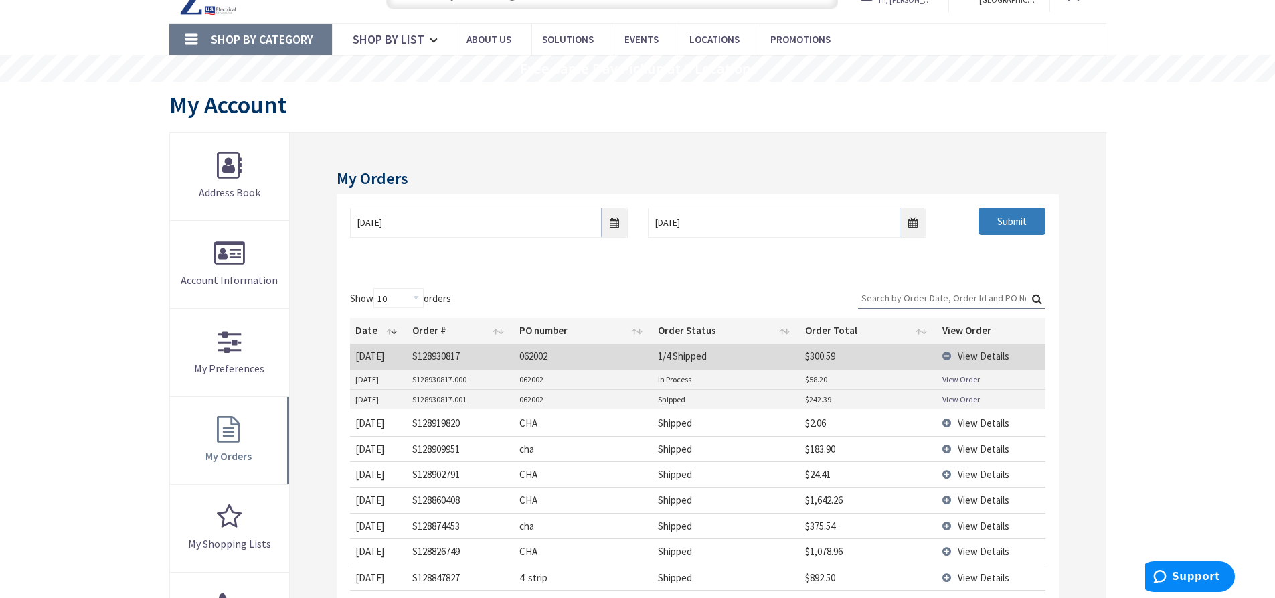
click at [1010, 225] on input "Submit" at bounding box center [1011, 221] width 67 height 28
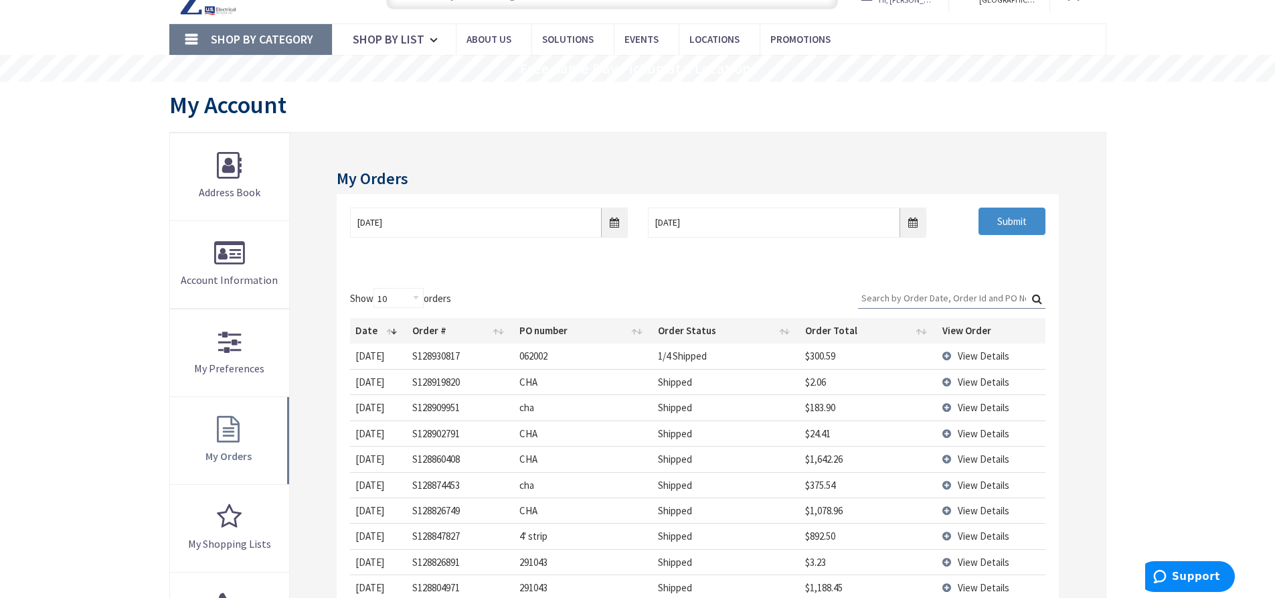
click at [976, 357] on span "View Details" at bounding box center [983, 355] width 52 height 13
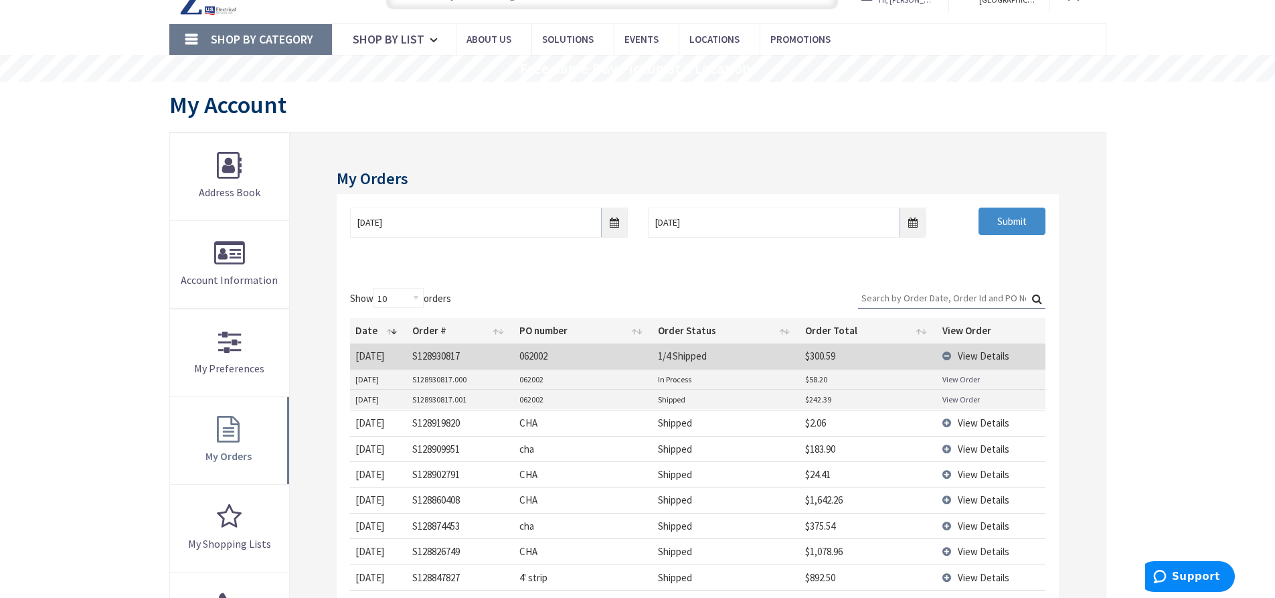
click at [966, 397] on link "View Order" at bounding box center [960, 398] width 37 height 11
click at [997, 228] on input "Submit" at bounding box center [1011, 221] width 67 height 28
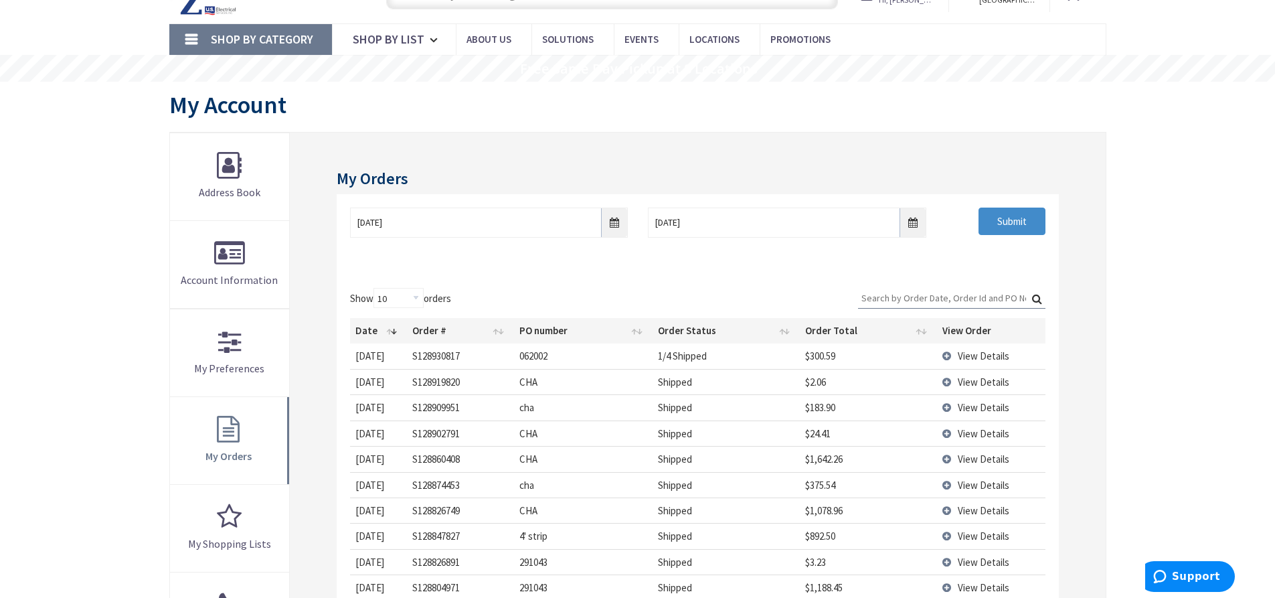
click at [961, 358] on span "View Details" at bounding box center [983, 355] width 52 height 13
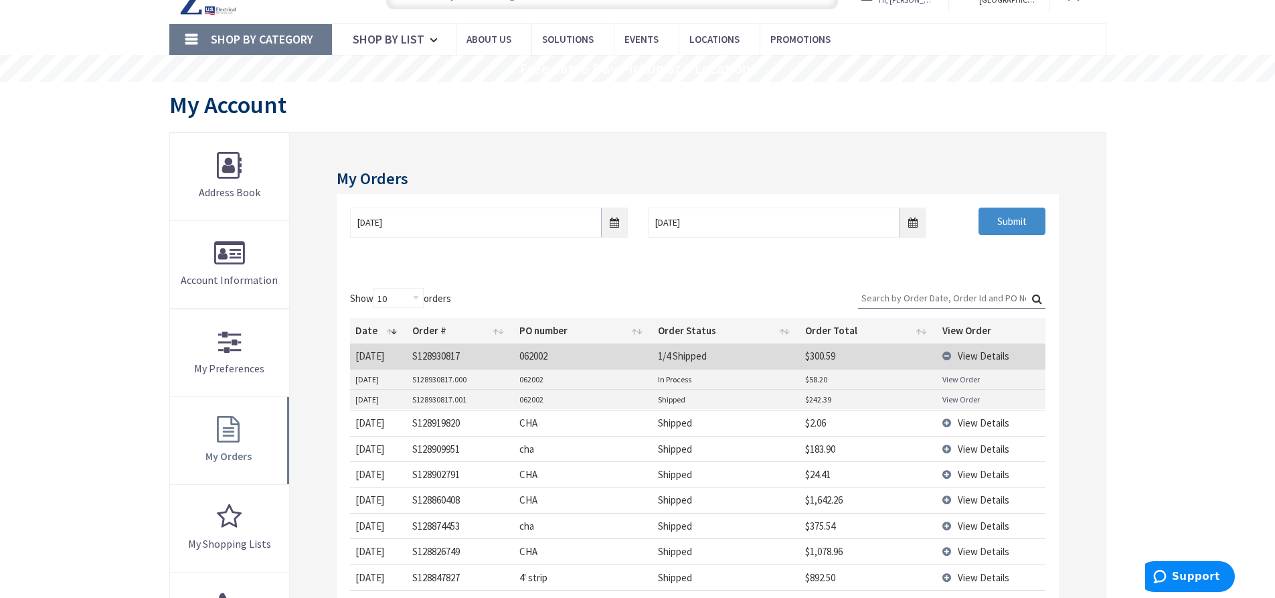
click at [961, 395] on link "View Order" at bounding box center [960, 398] width 37 height 11
click at [1028, 221] on input "Submit" at bounding box center [1011, 221] width 67 height 28
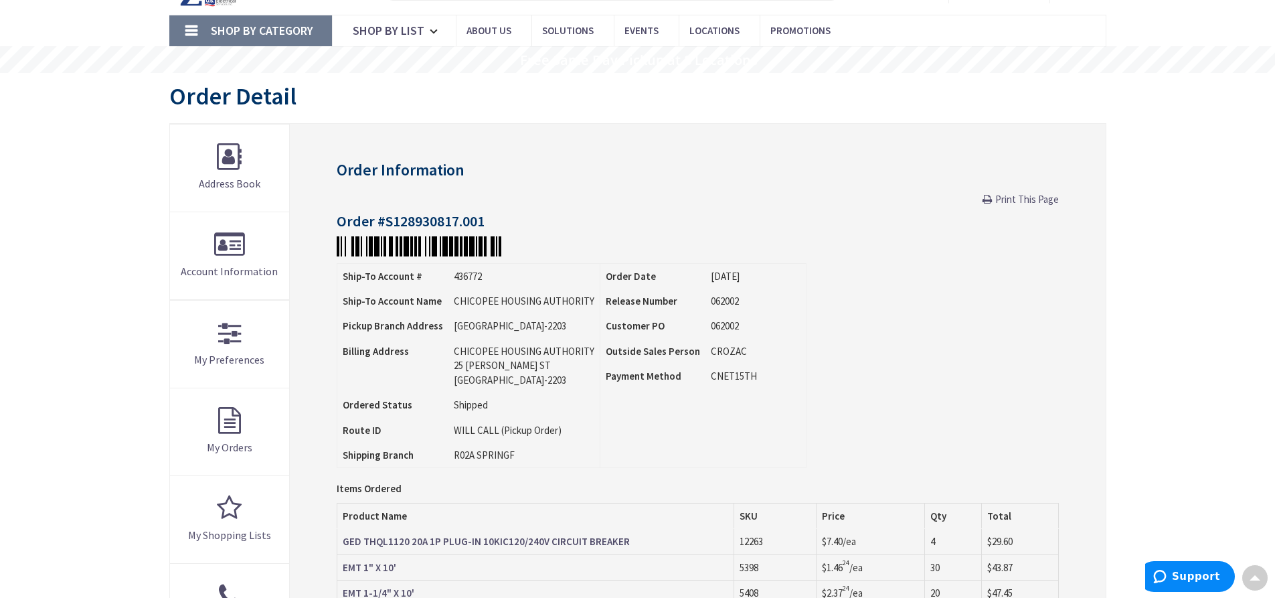
scroll to position [69, 0]
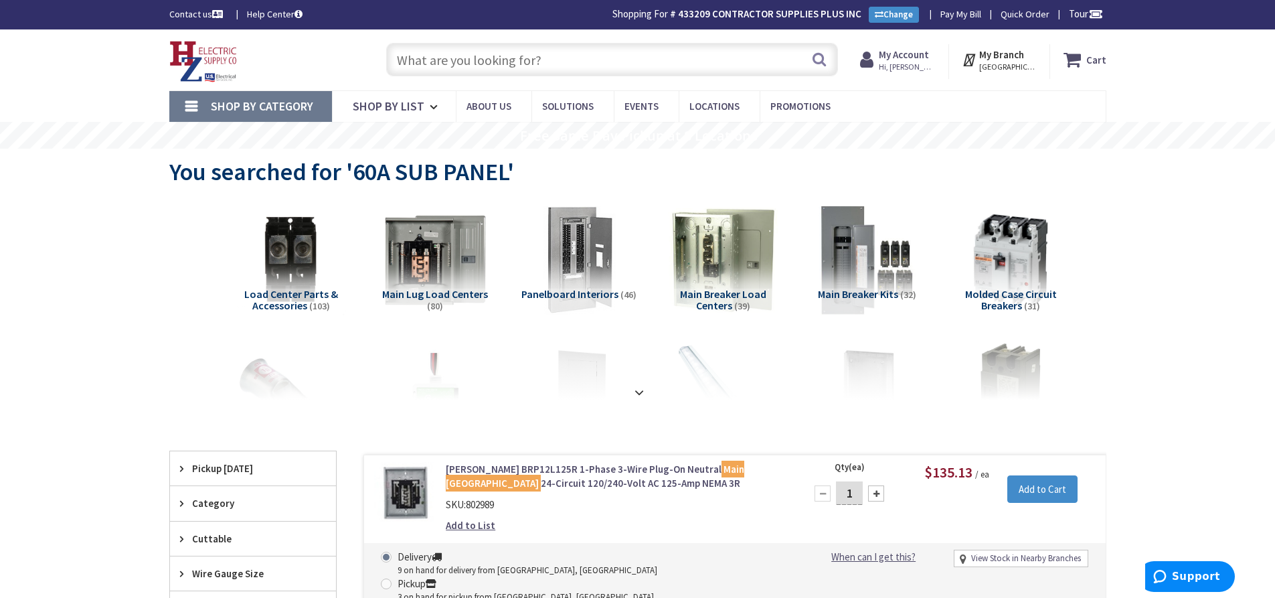
click at [430, 50] on input "text" at bounding box center [612, 59] width 452 height 33
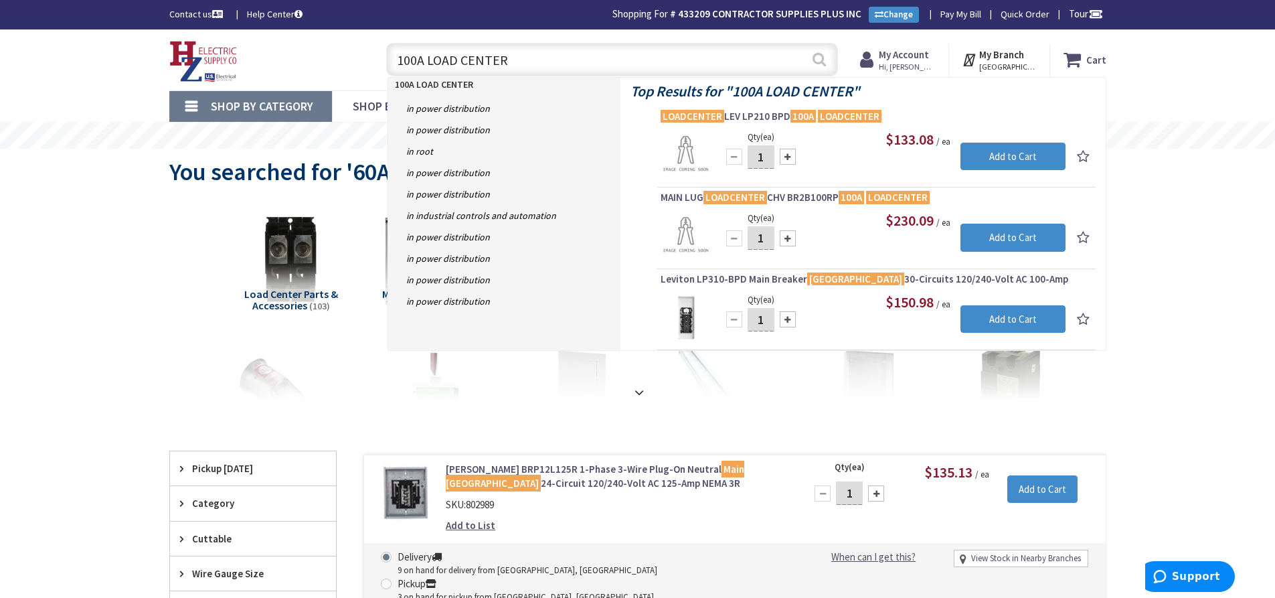
type input "100A LOAD CENTER"
click at [819, 60] on button "Search" at bounding box center [818, 59] width 17 height 30
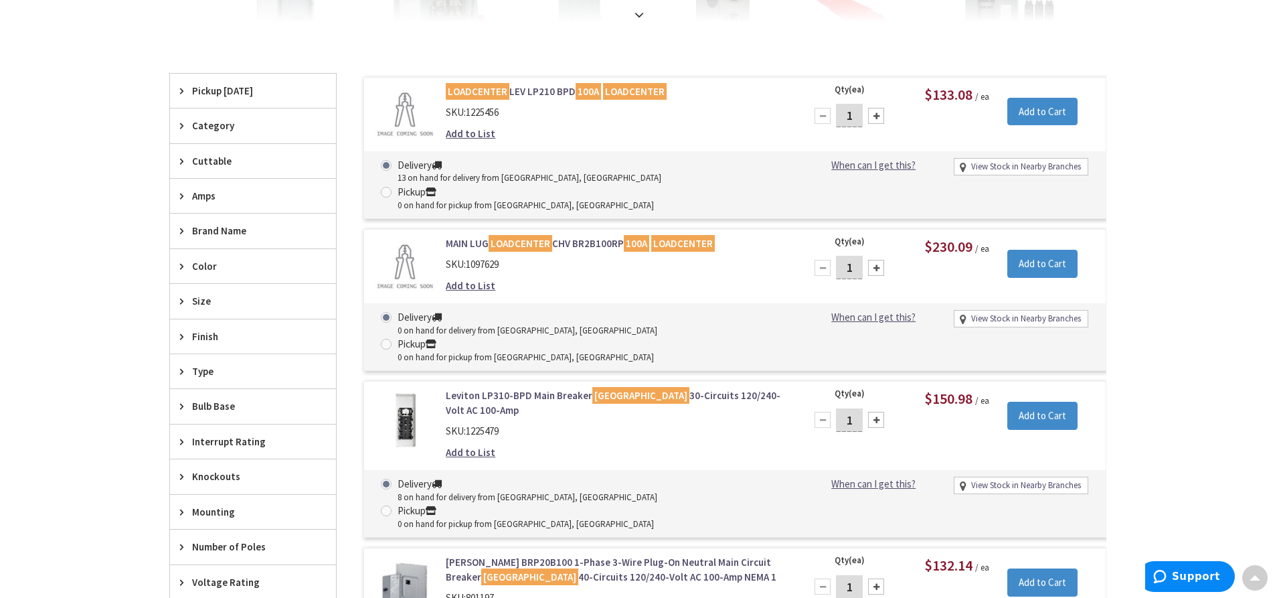
scroll to position [401, 0]
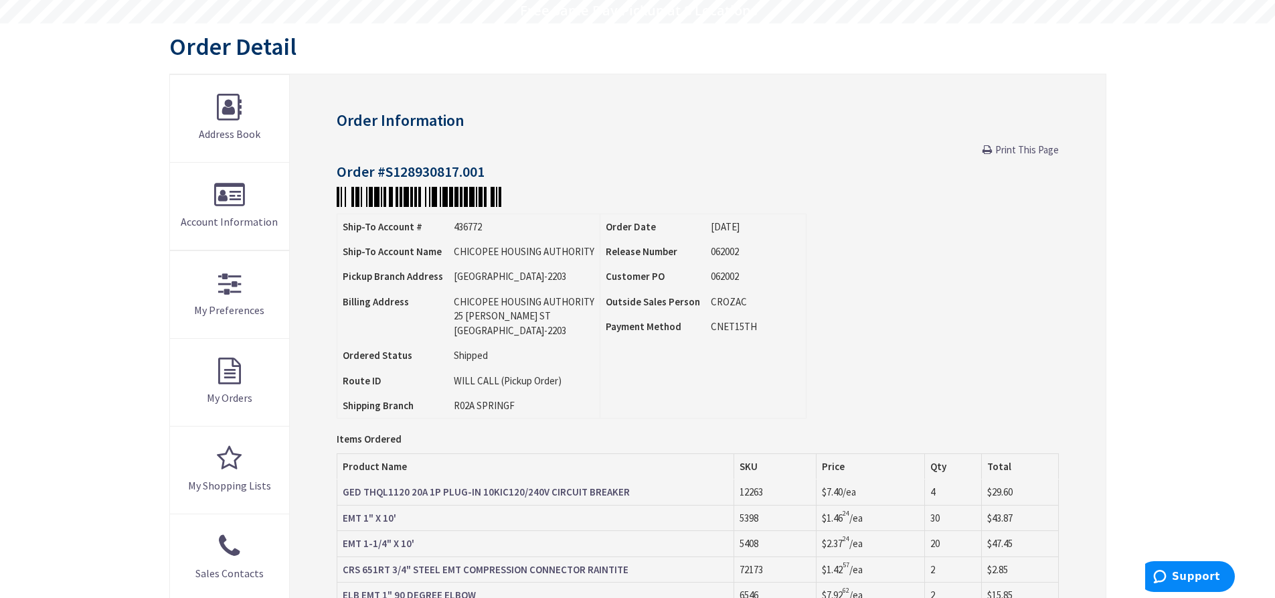
scroll to position [134, 0]
